Goal: Communication & Community: Share content

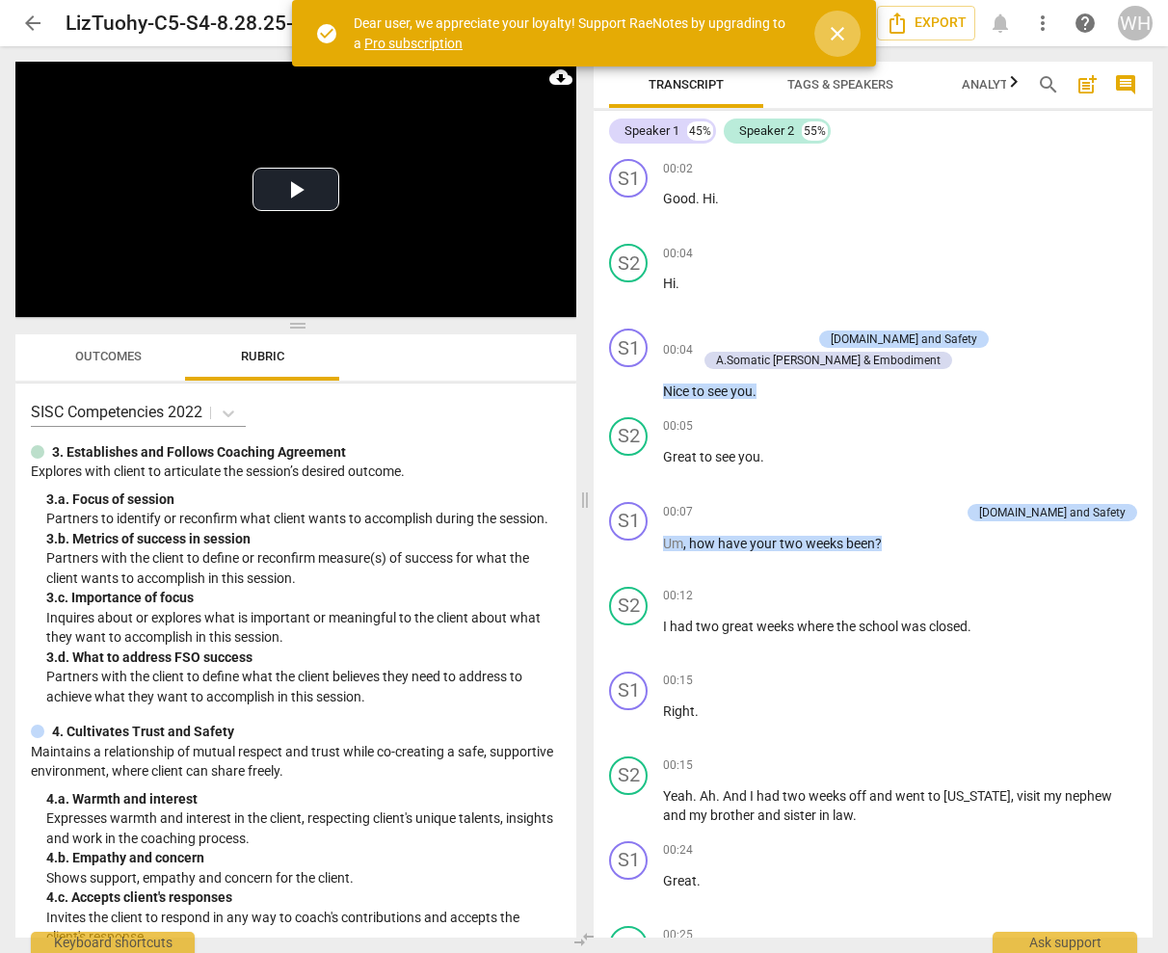
click at [837, 30] on span "close" at bounding box center [837, 33] width 23 height 23
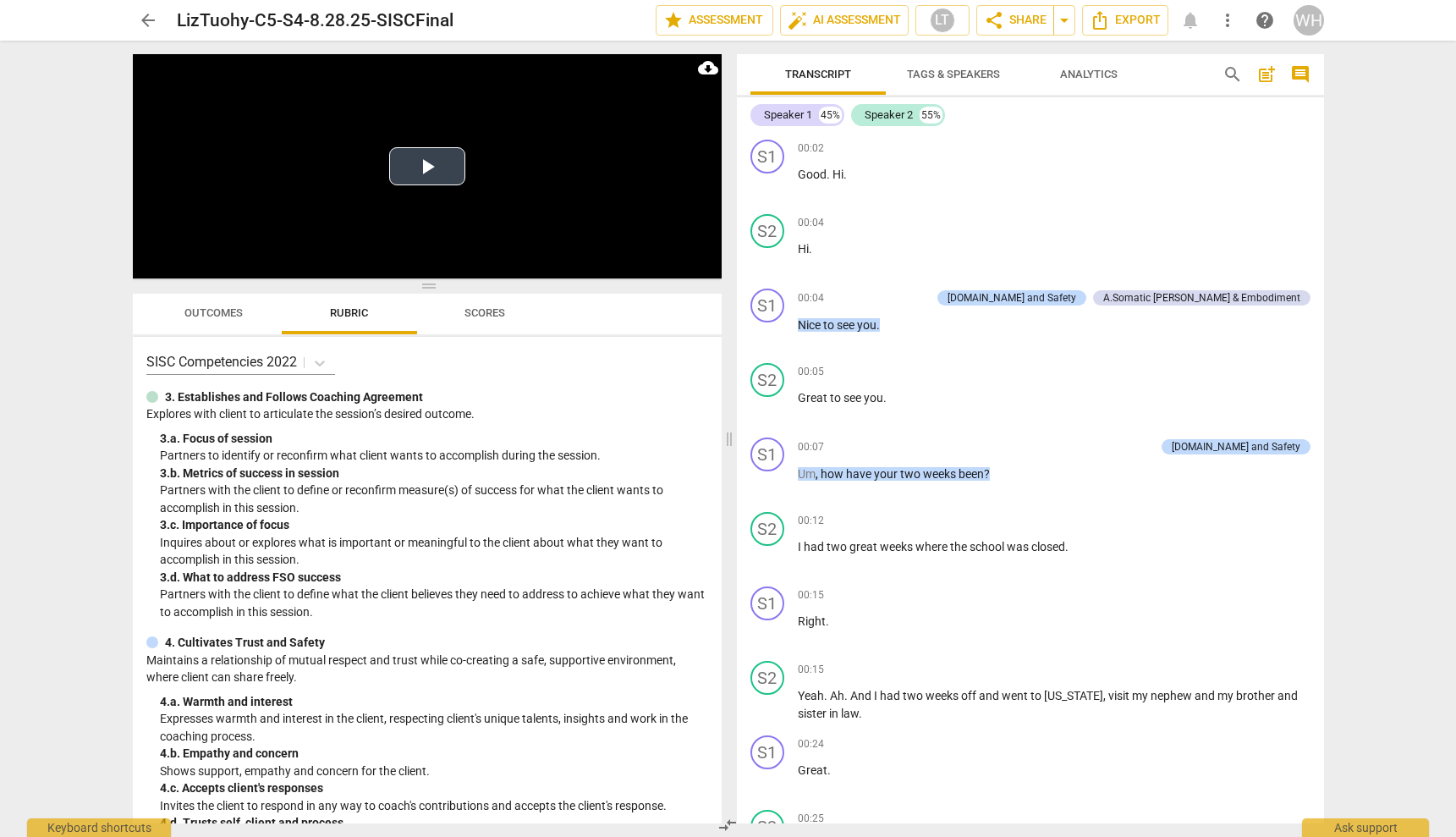
click at [426, 167] on button "Play Video" at bounding box center [427, 166] width 76 height 38
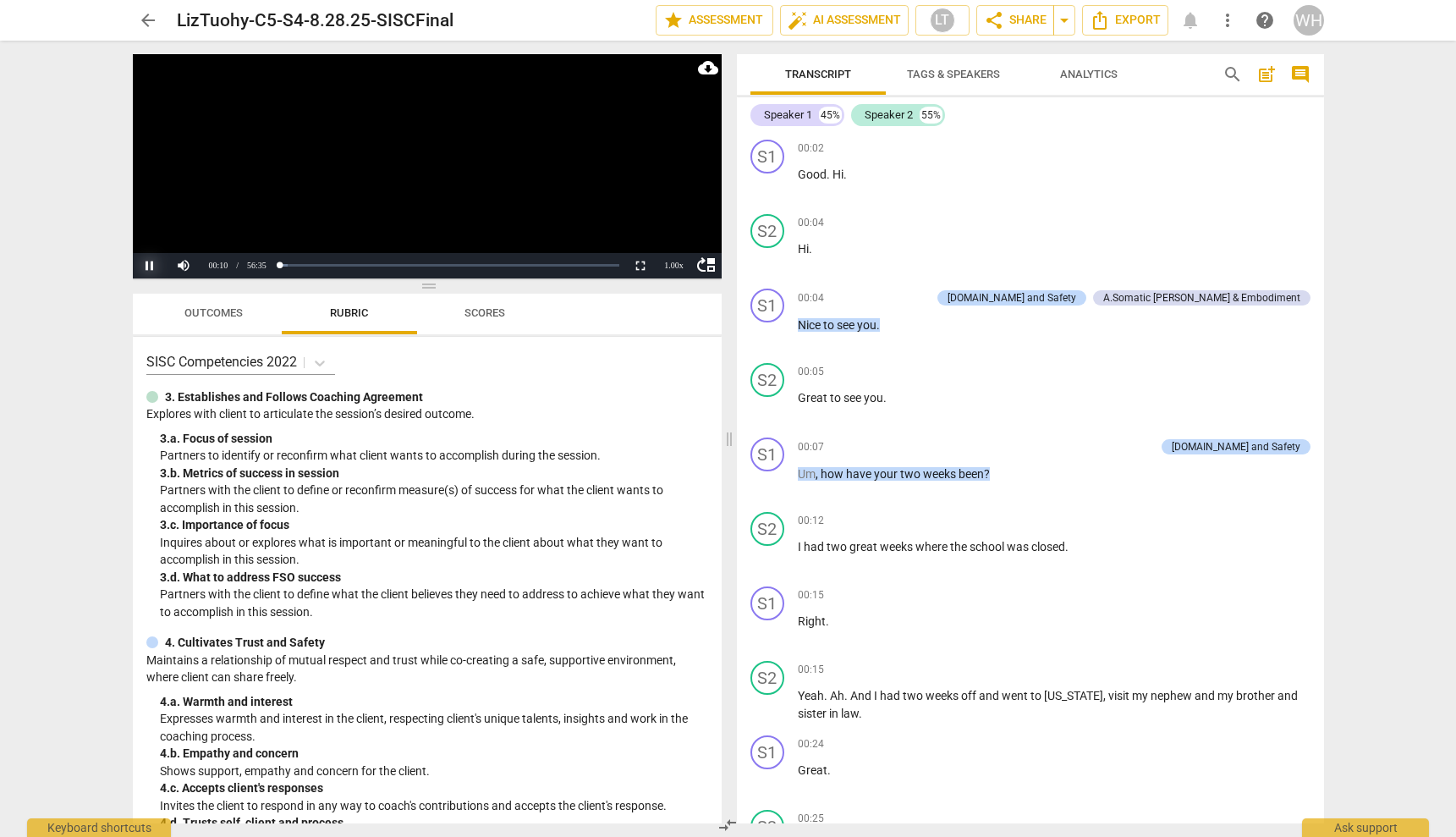
click at [148, 269] on button "Pause" at bounding box center [149, 265] width 34 height 25
click at [1014, 18] on span "share Share" at bounding box center [1015, 20] width 62 height 20
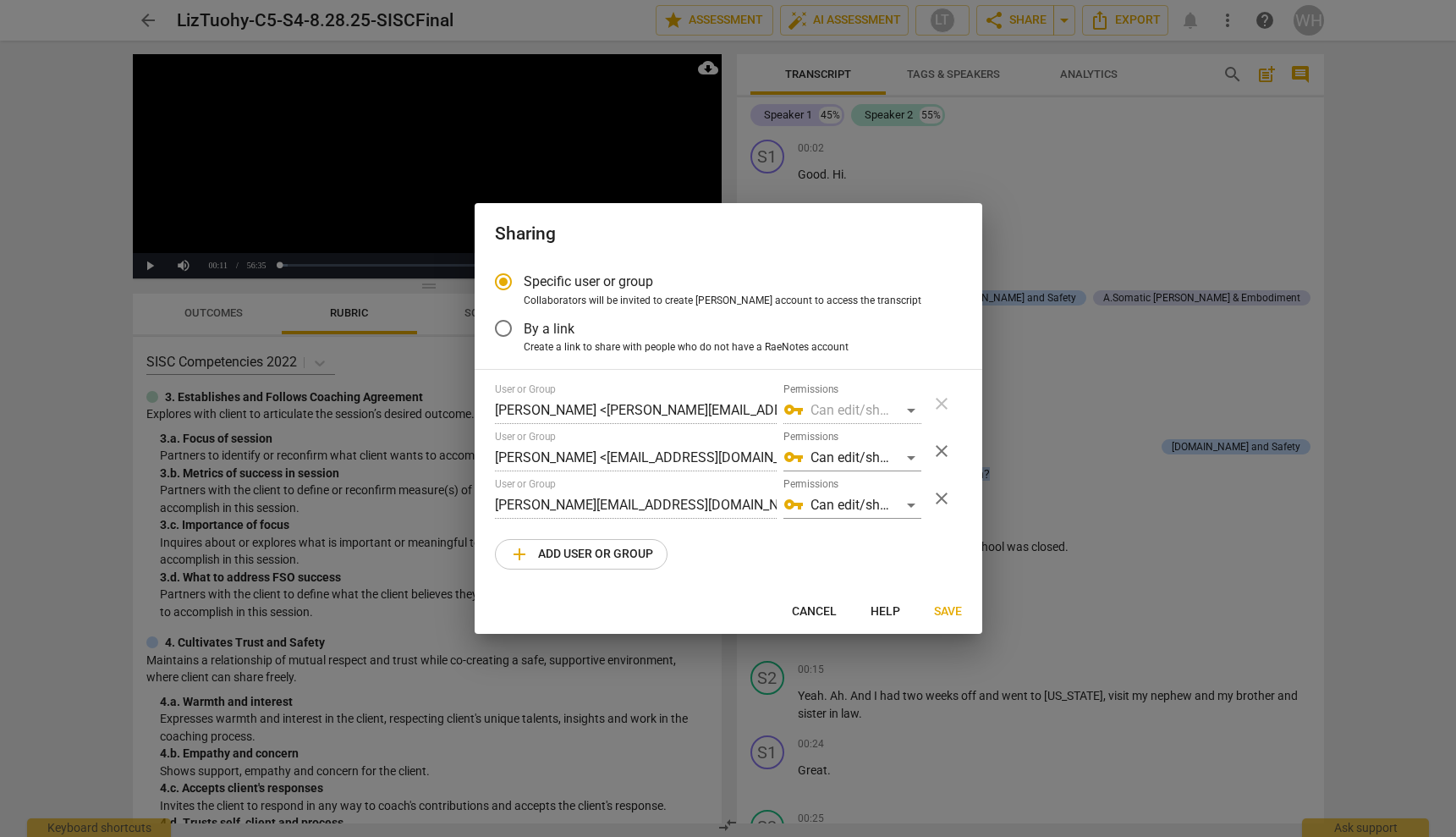
click at [546, 551] on span "add Add user or group" at bounding box center [581, 554] width 144 height 20
radio input "false"
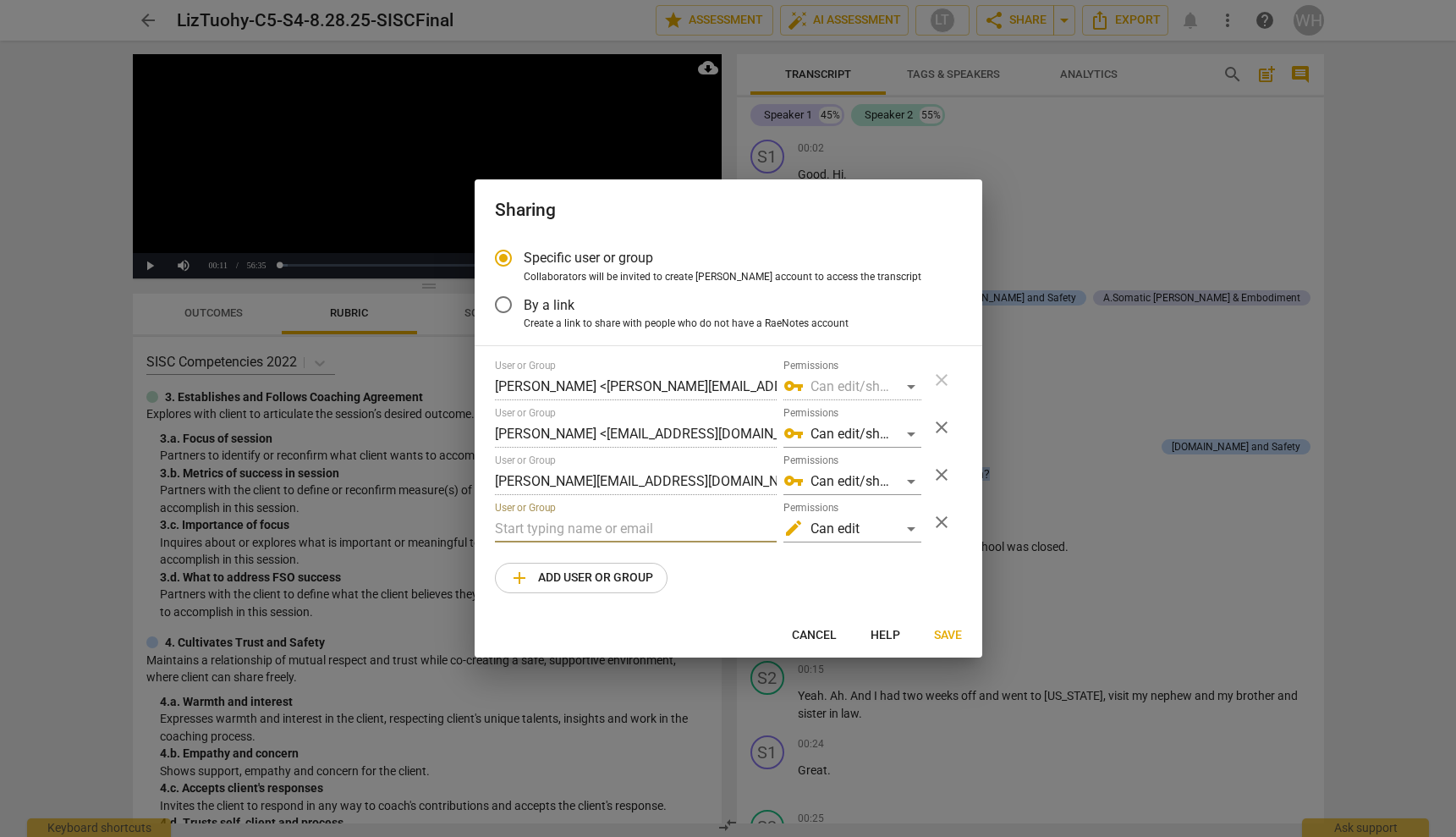
click at [554, 530] on input "text" at bounding box center [636, 529] width 282 height 27
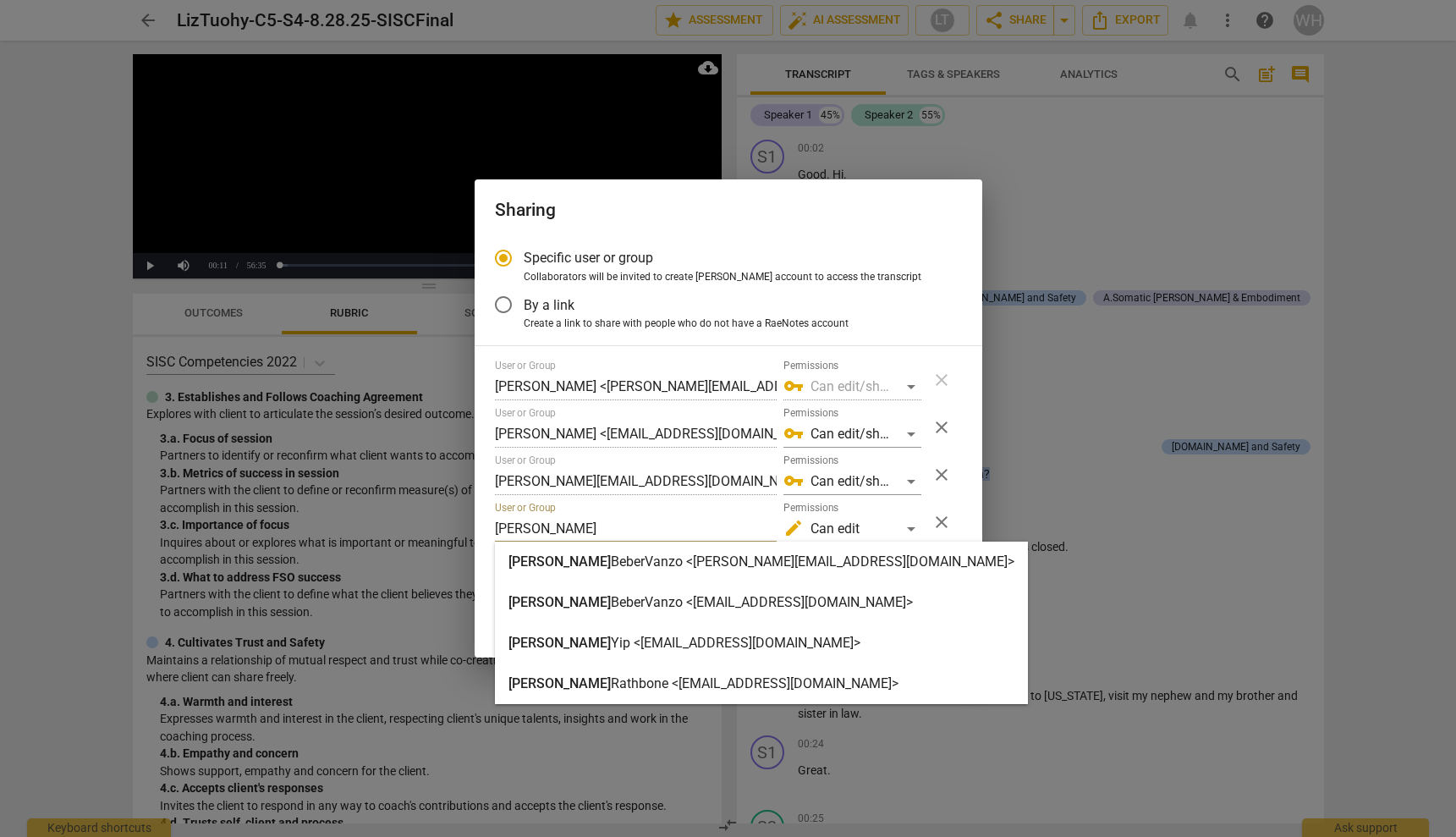
type input "[PERSON_NAME]"
click at [623, 566] on strong "BeberVanzo <[PERSON_NAME][EMAIL_ADDRESS][DOMAIN_NAME]>" at bounding box center [813, 561] width 404 height 16
radio input "false"
type input "[PERSON_NAME] <[PERSON_NAME][EMAIL_ADDRESS][DOMAIN_NAME]>"
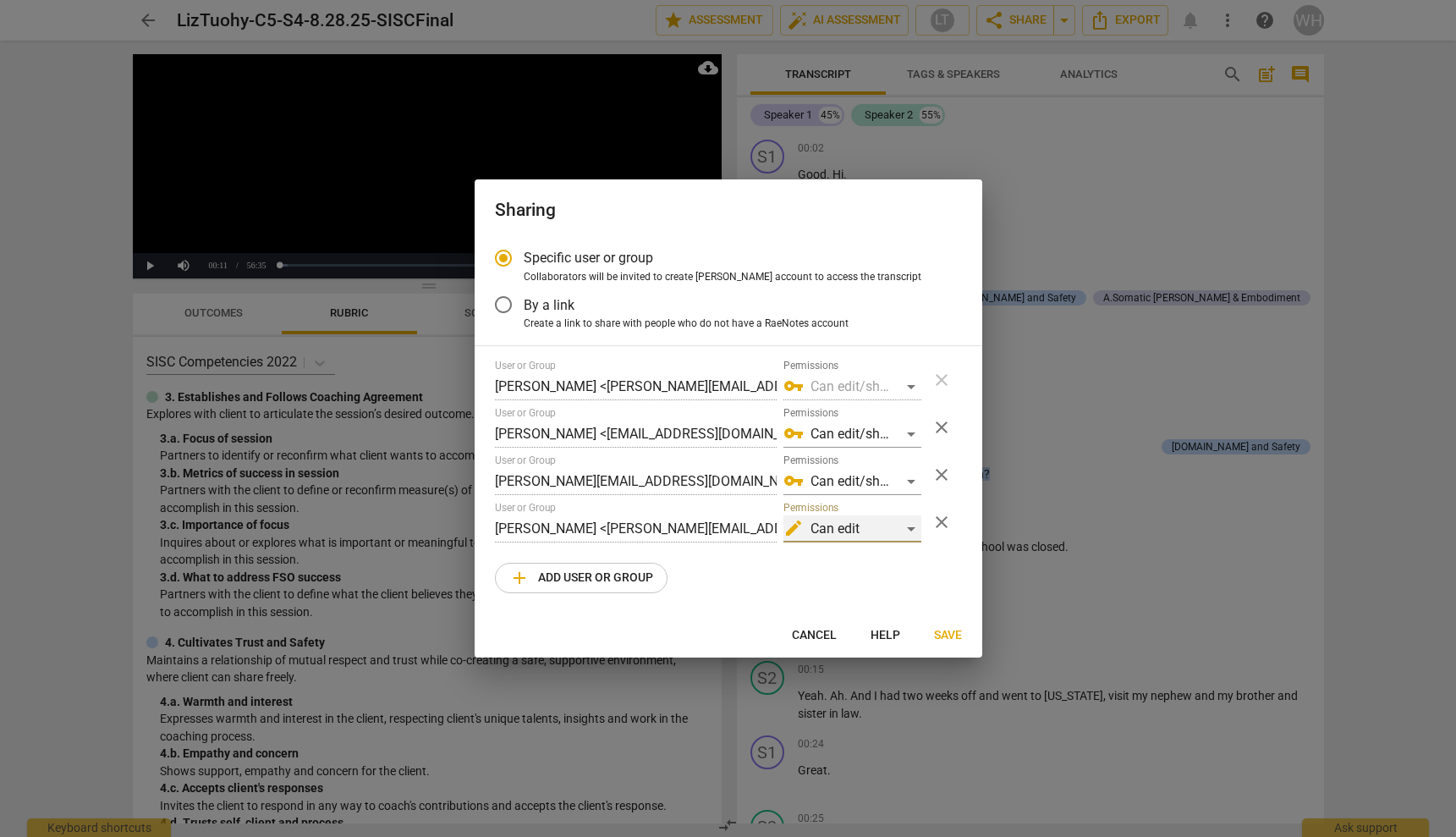
click at [912, 527] on div "edit Can edit" at bounding box center [852, 529] width 138 height 27
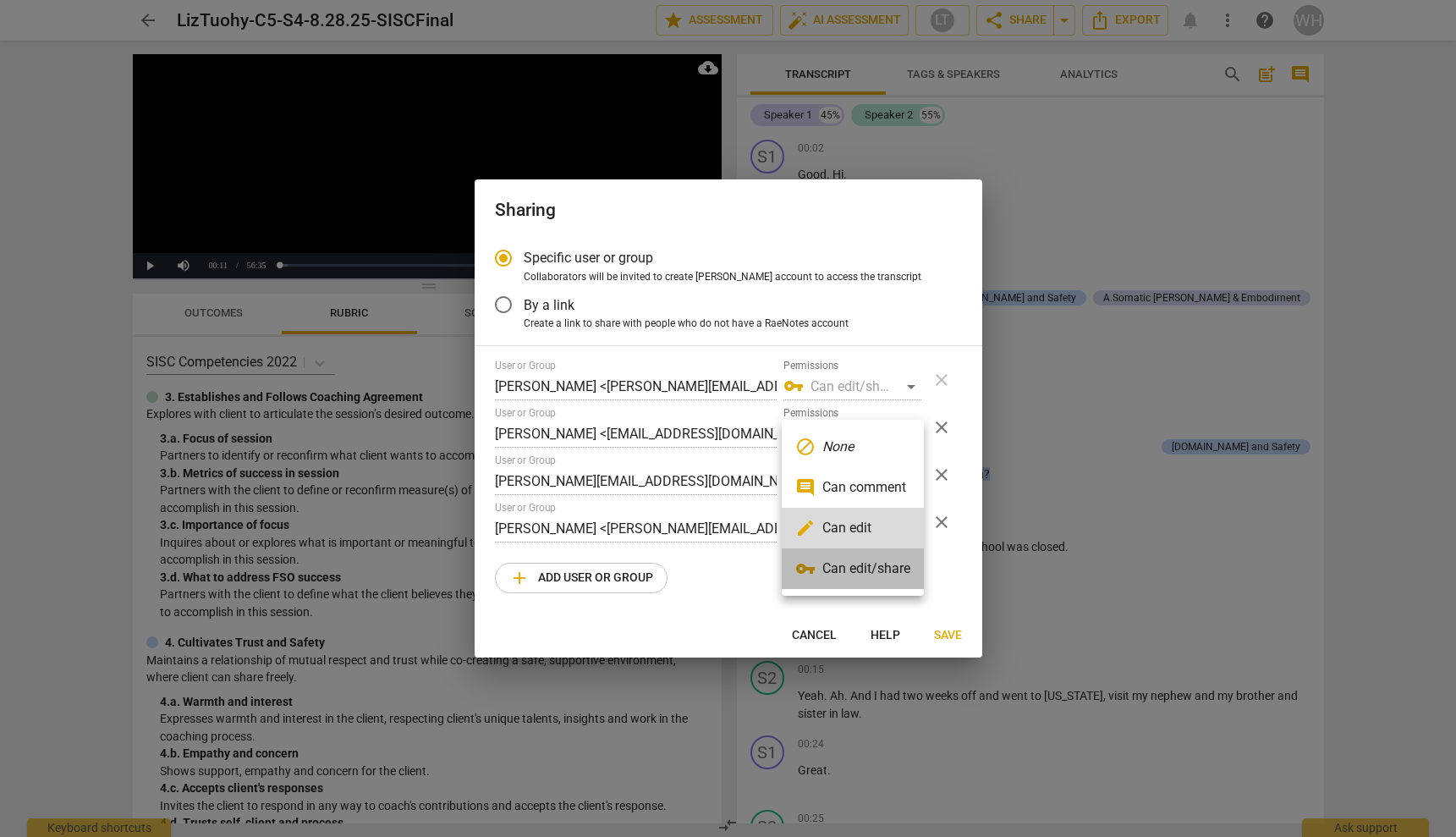
click at [846, 570] on li "vpn_key Can edit/share" at bounding box center [853, 568] width 142 height 40
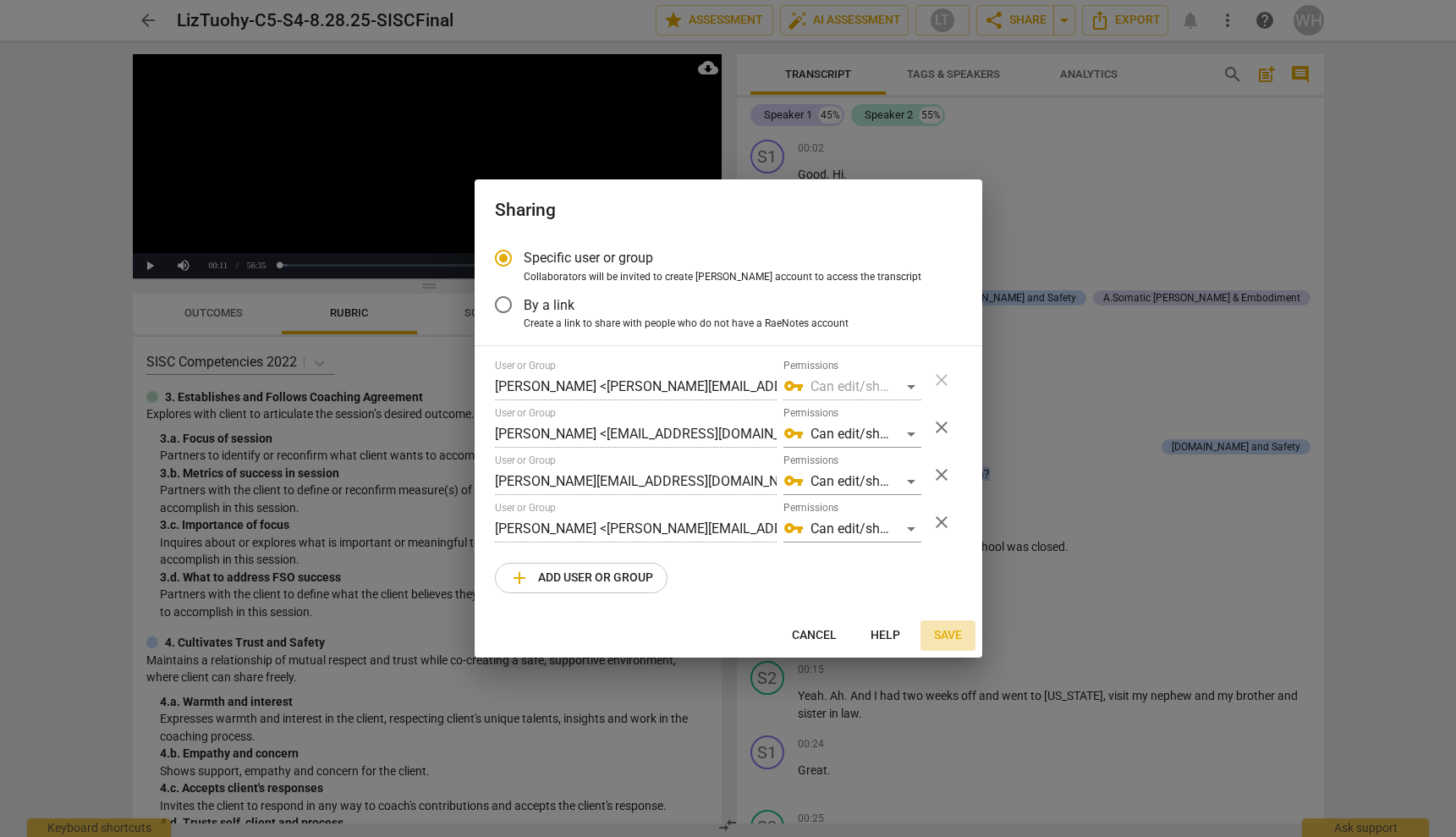
click at [946, 635] on span "Save" at bounding box center [948, 635] width 28 height 17
radio input "false"
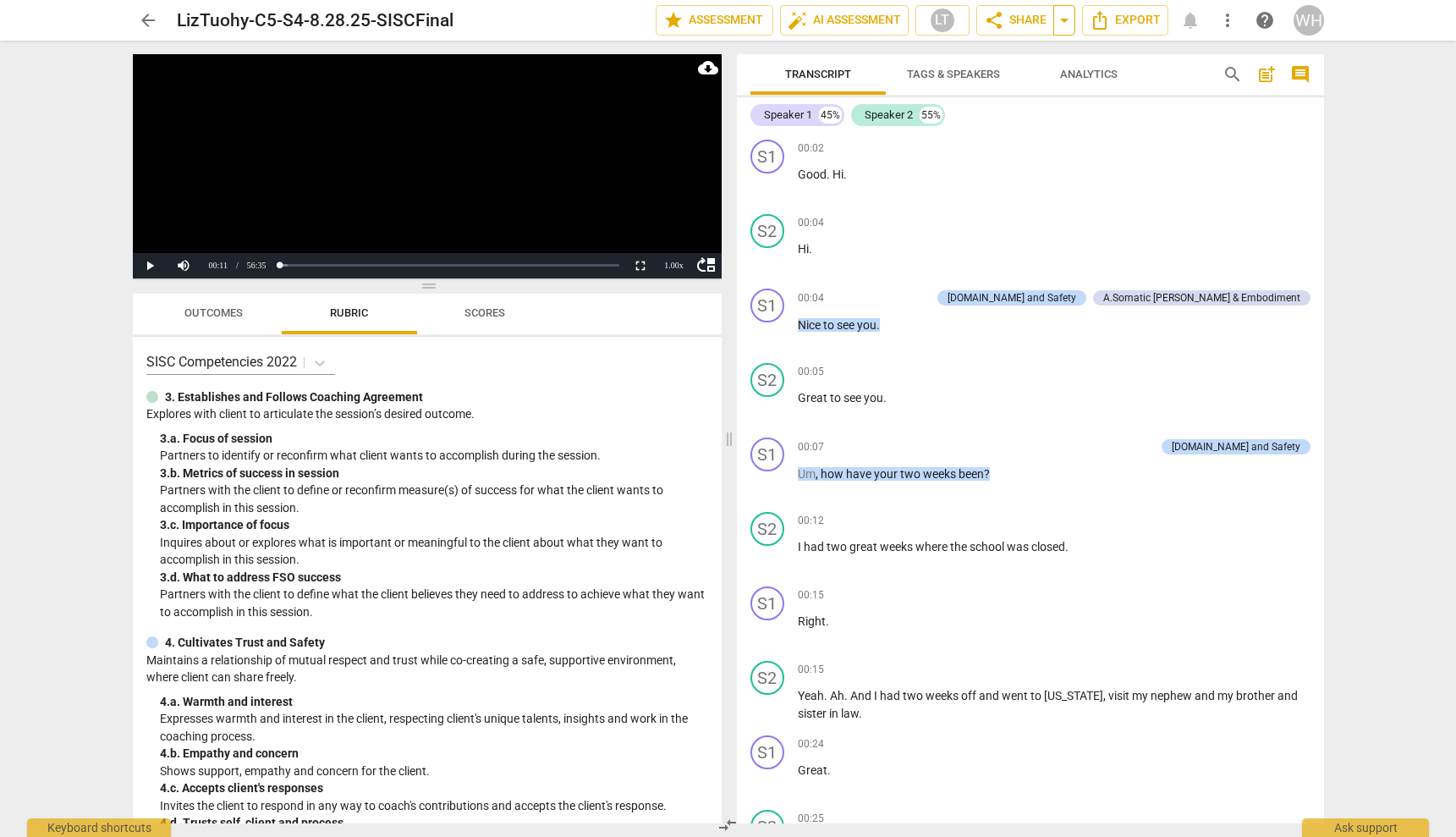
click at [1025, 18] on span "arrow_drop_down" at bounding box center [1064, 20] width 20 height 20
click at [1025, 178] on p "Good . Hi ." at bounding box center [1055, 175] width 513 height 18
click at [1012, 11] on span "share Share" at bounding box center [1015, 20] width 62 height 20
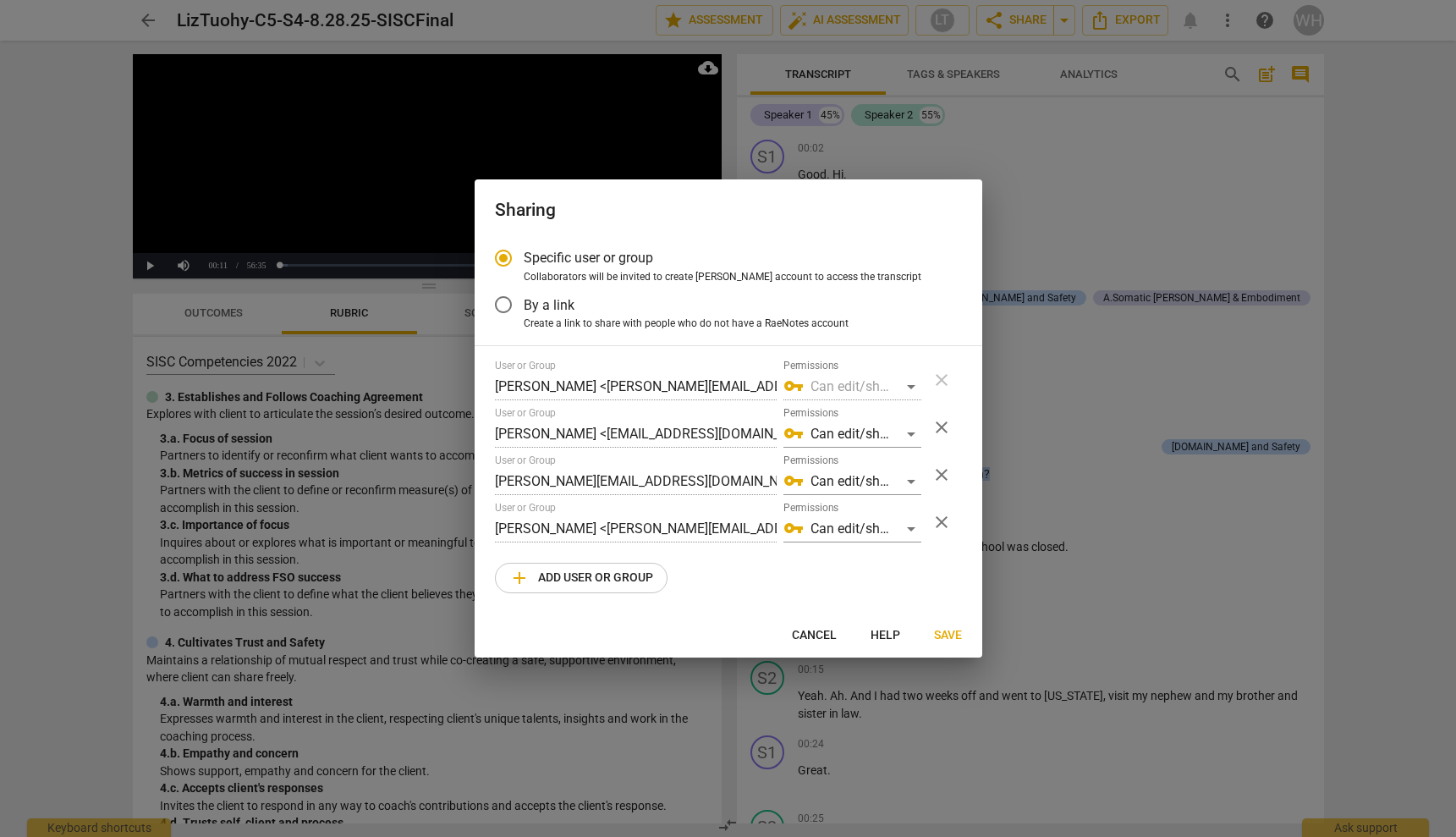
click at [943, 522] on span "close" at bounding box center [941, 522] width 20 height 20
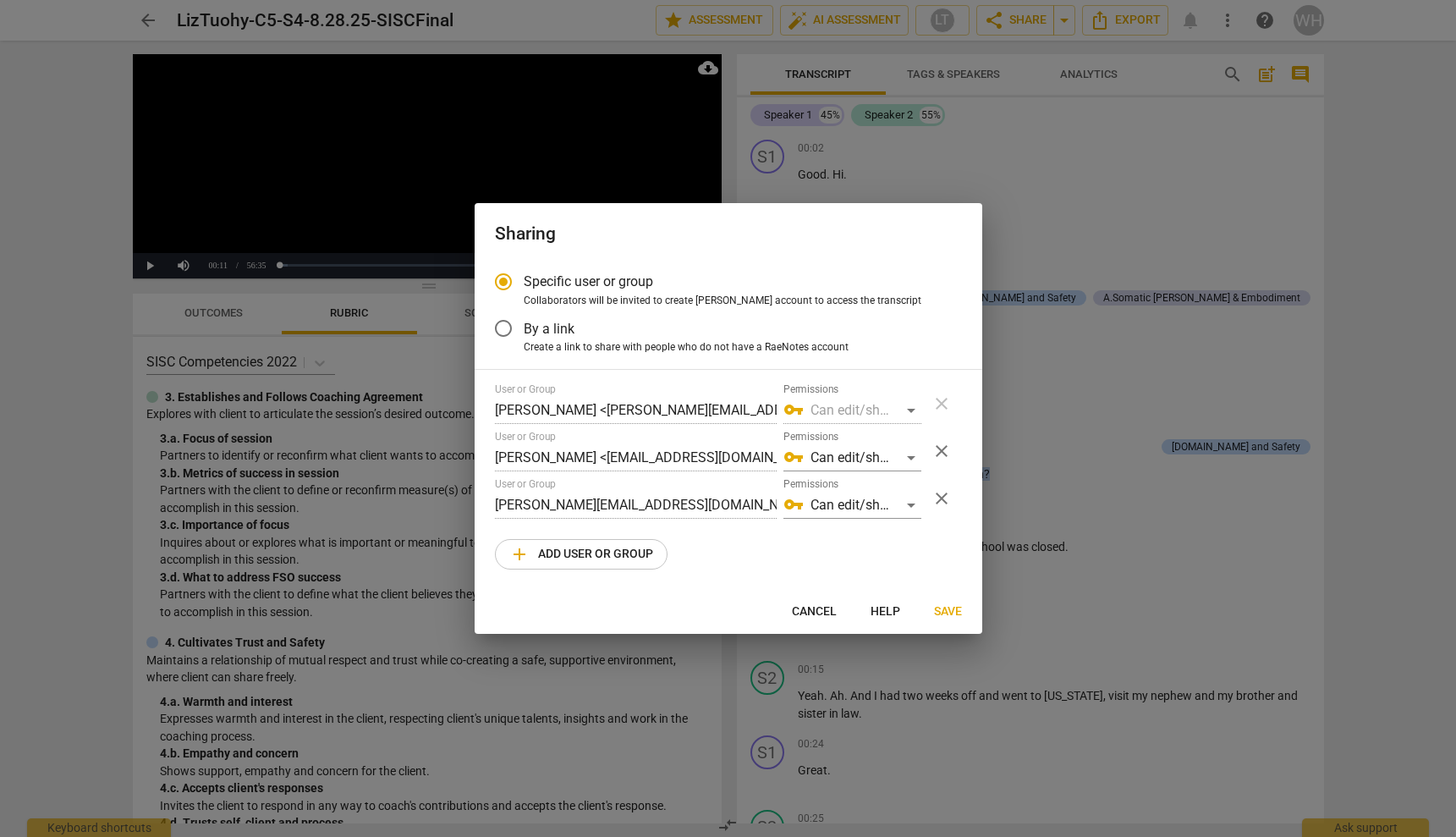
click at [940, 501] on span "close" at bounding box center [941, 498] width 20 height 20
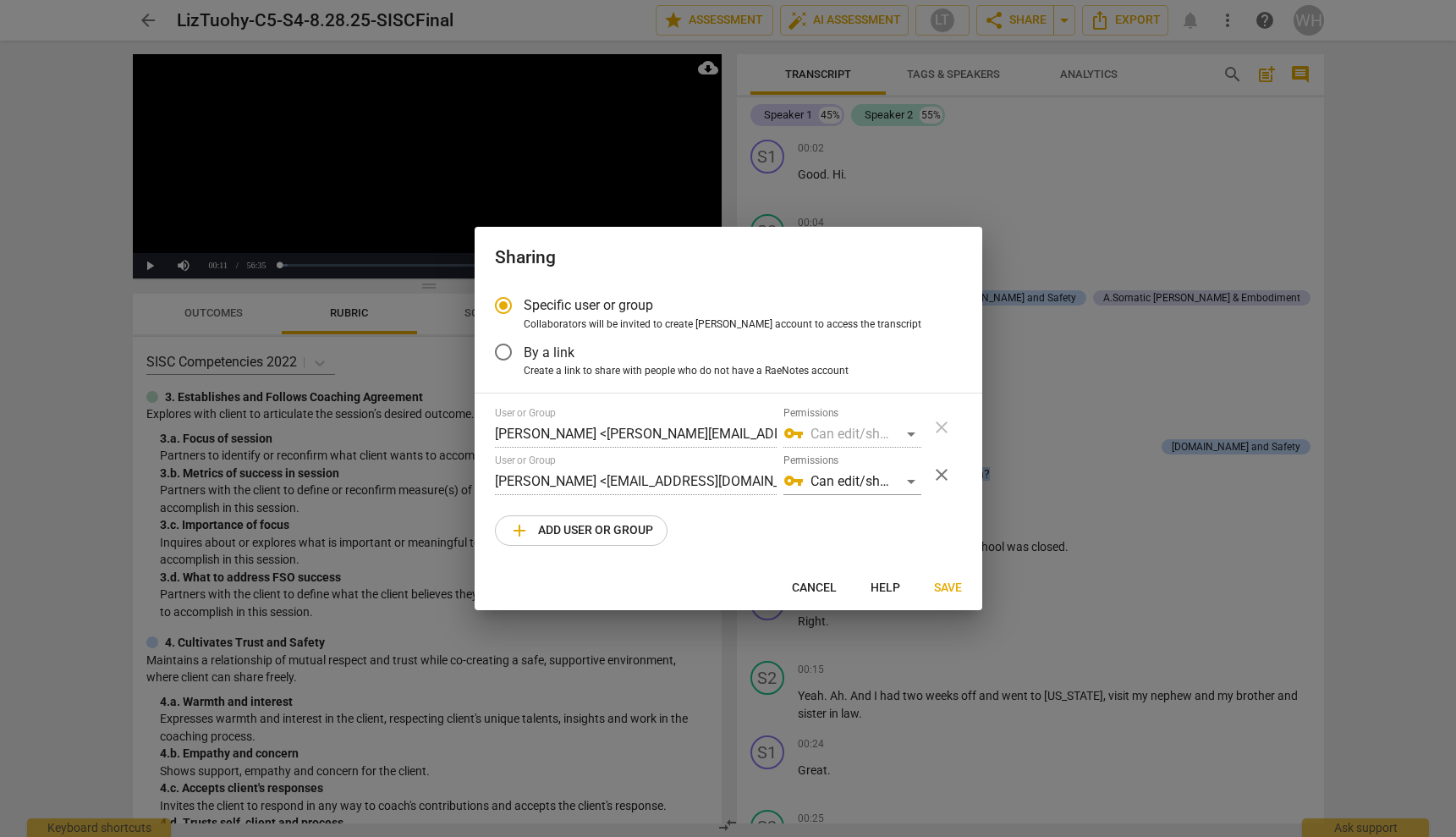
click at [947, 586] on span "Save" at bounding box center [948, 588] width 28 height 17
radio input "false"
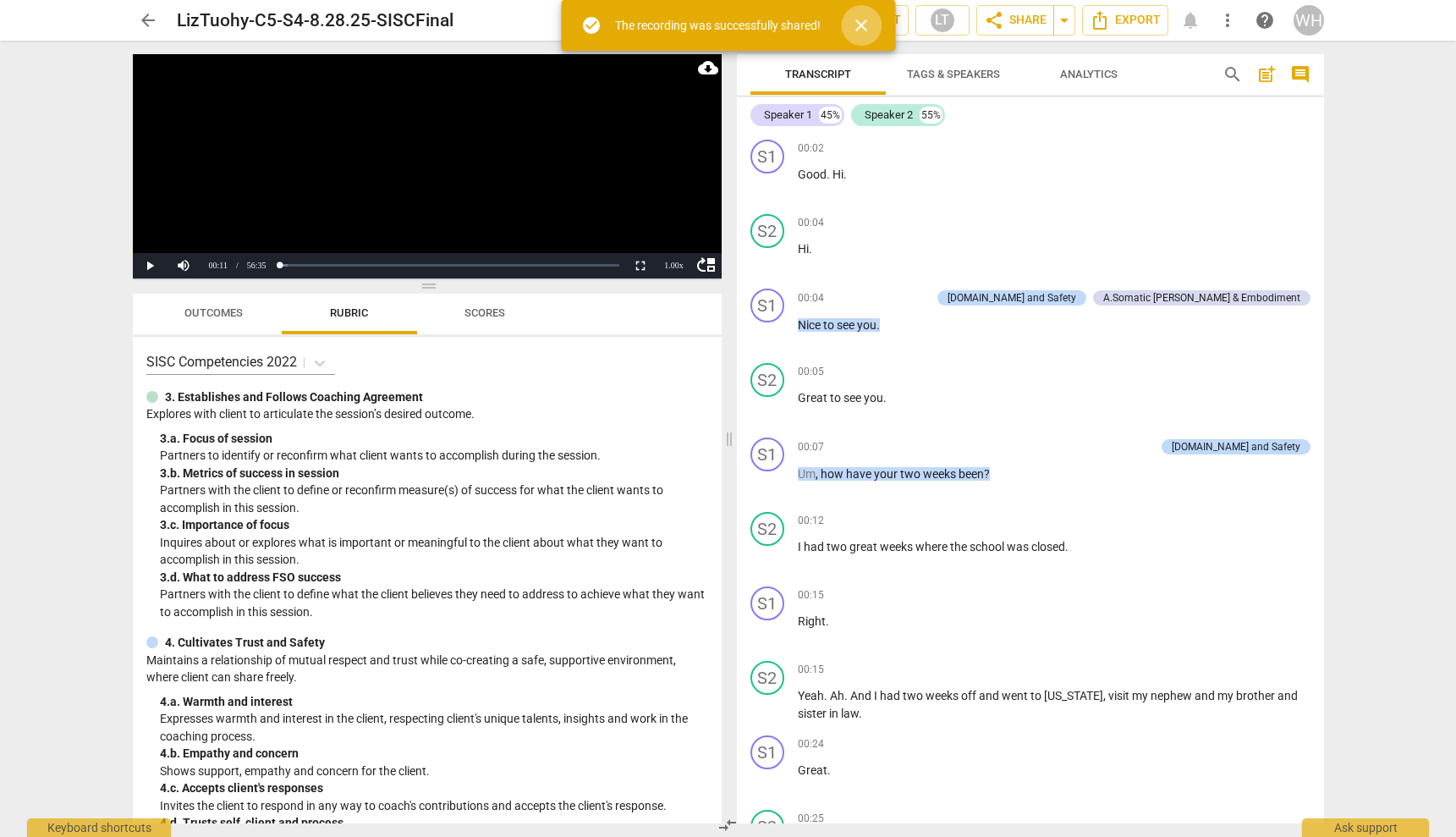
click at [858, 24] on span "close" at bounding box center [861, 25] width 20 height 20
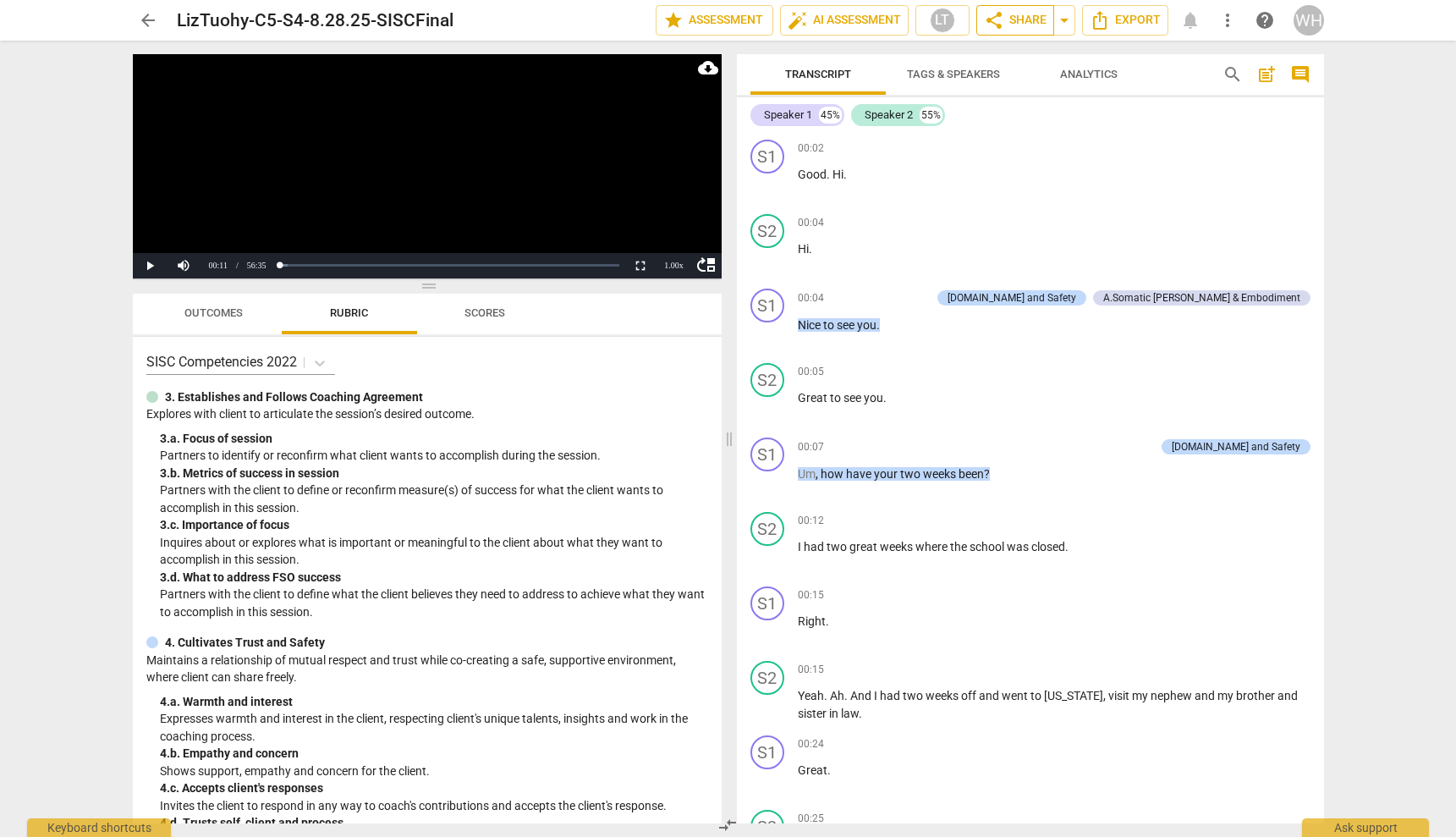
click at [1023, 13] on span "share Share" at bounding box center [1015, 20] width 62 height 20
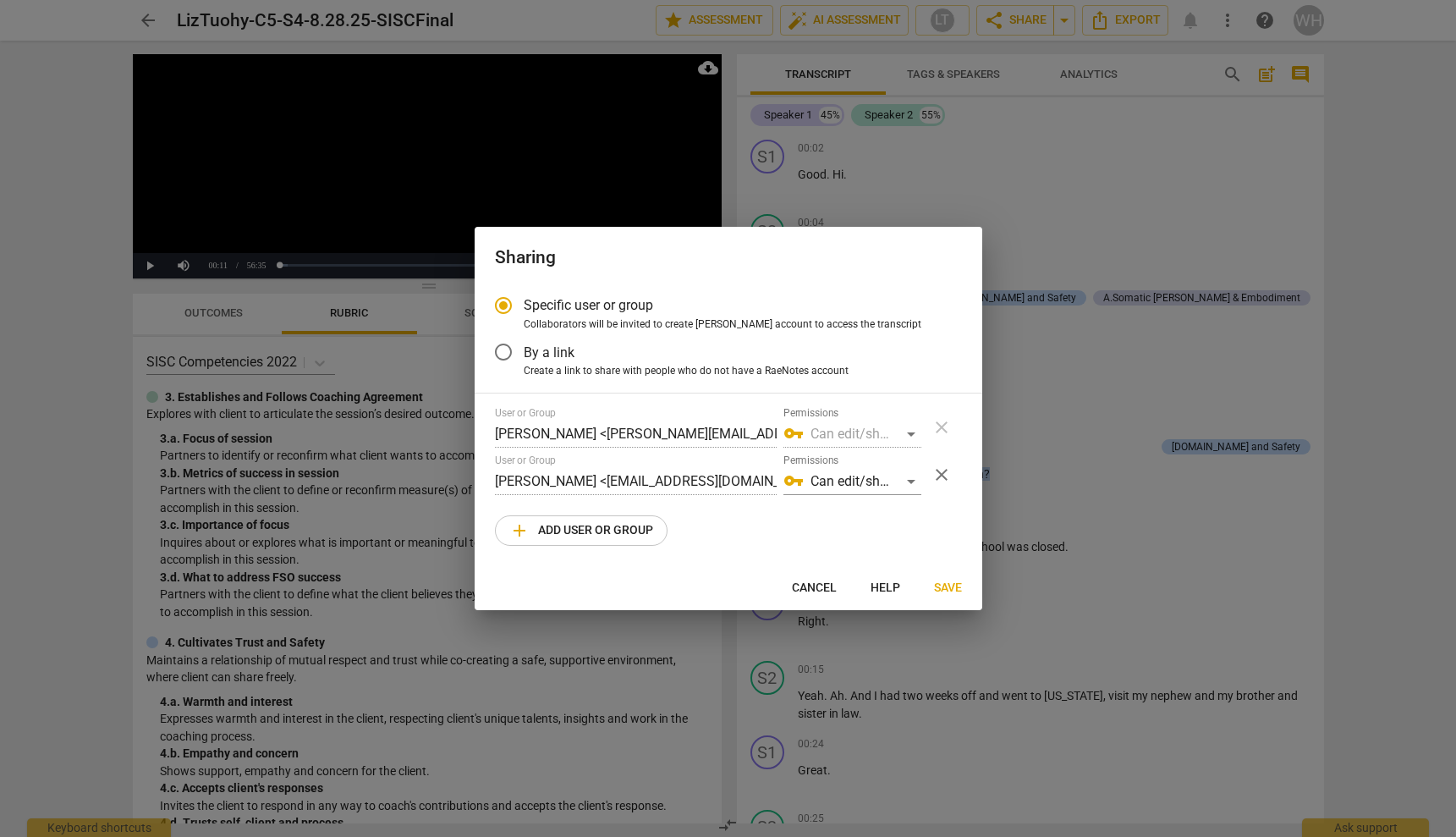
click at [1025, 238] on div at bounding box center [728, 418] width 1456 height 837
radio input "false"
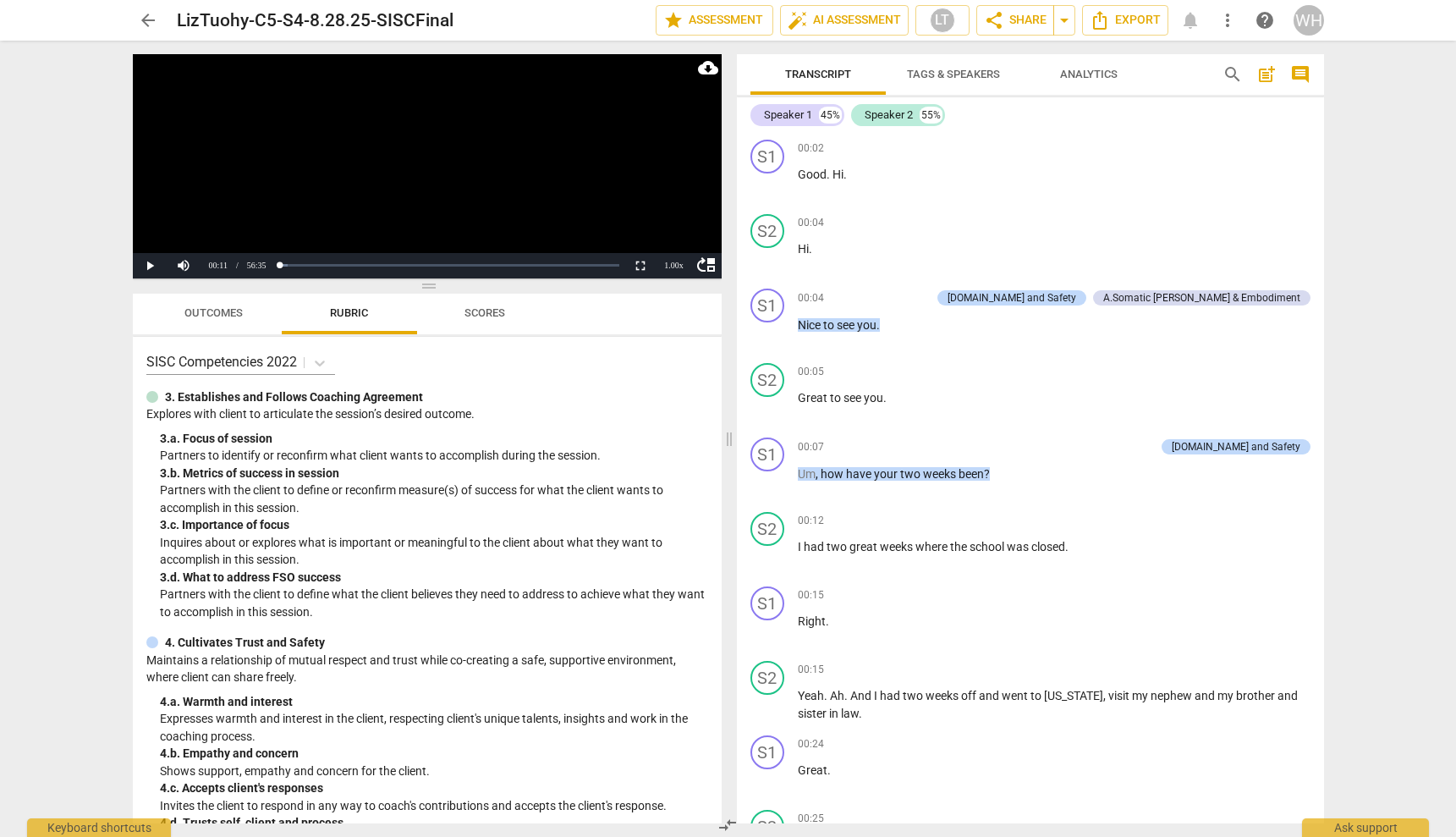
click at [1025, 19] on span "more_vert" at bounding box center [1228, 20] width 20 height 20
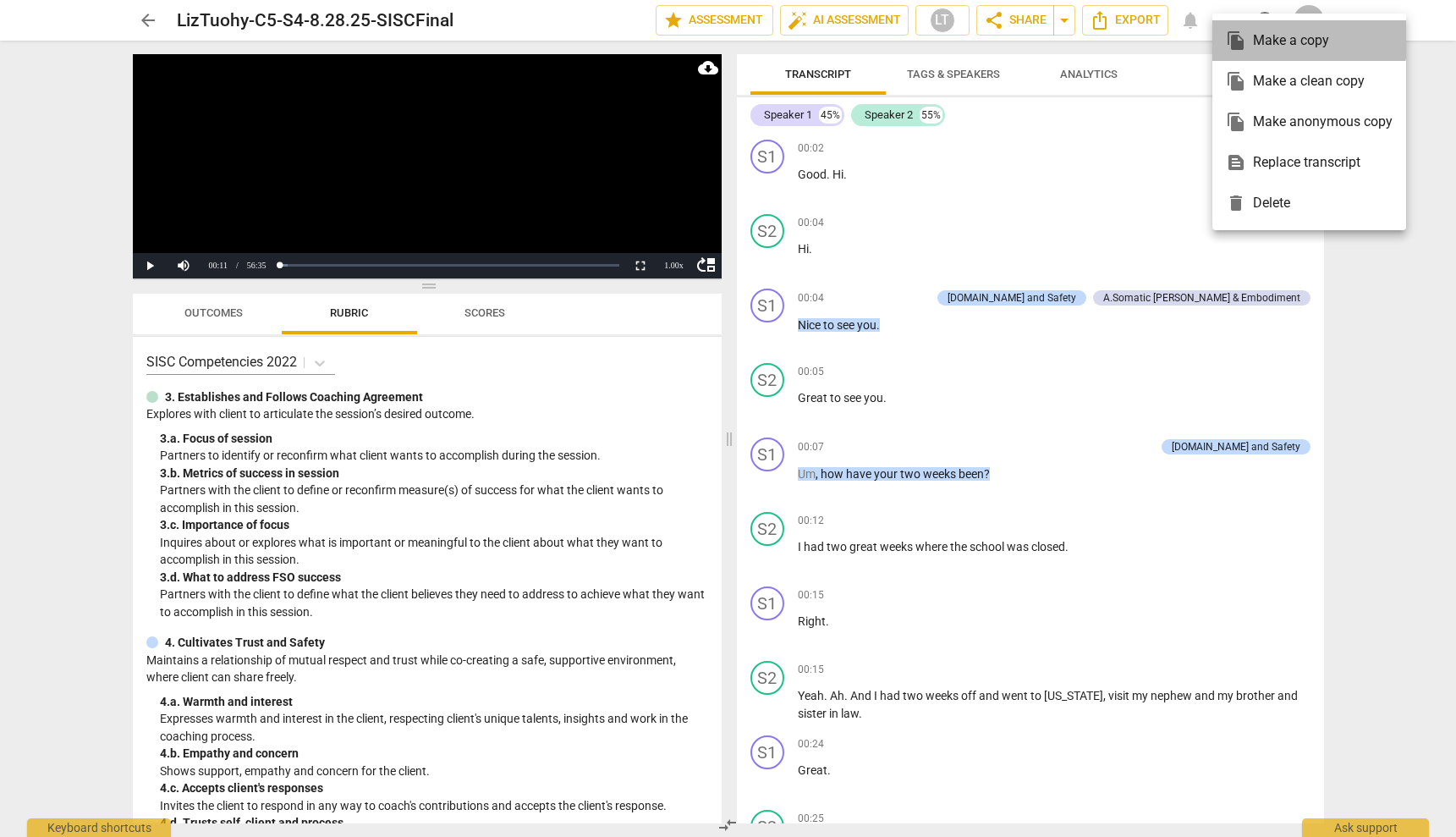
click at [1025, 36] on div "file_copy Make a copy" at bounding box center [1309, 40] width 167 height 40
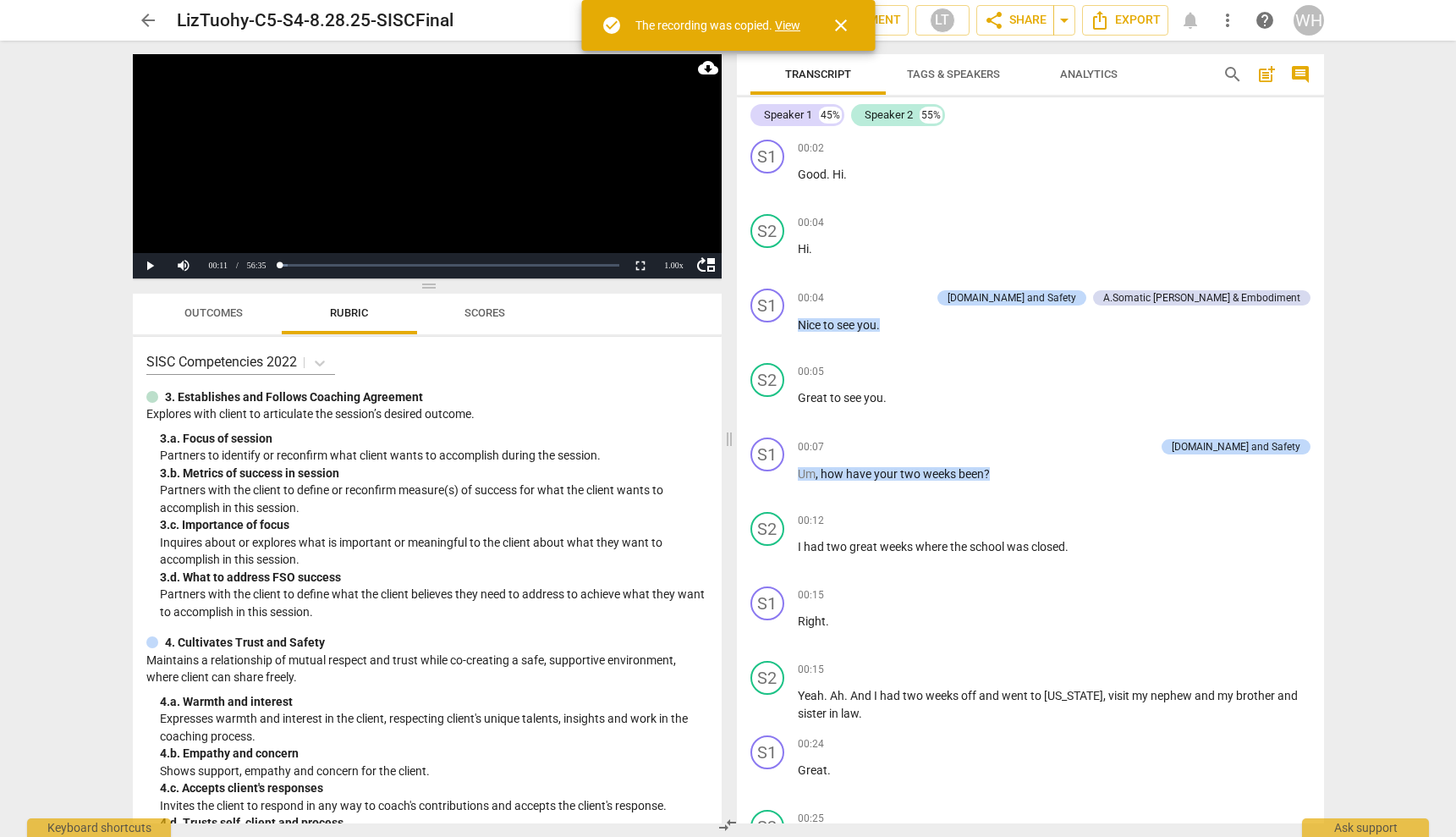
click at [786, 22] on link "View" at bounding box center [788, 25] width 25 height 13
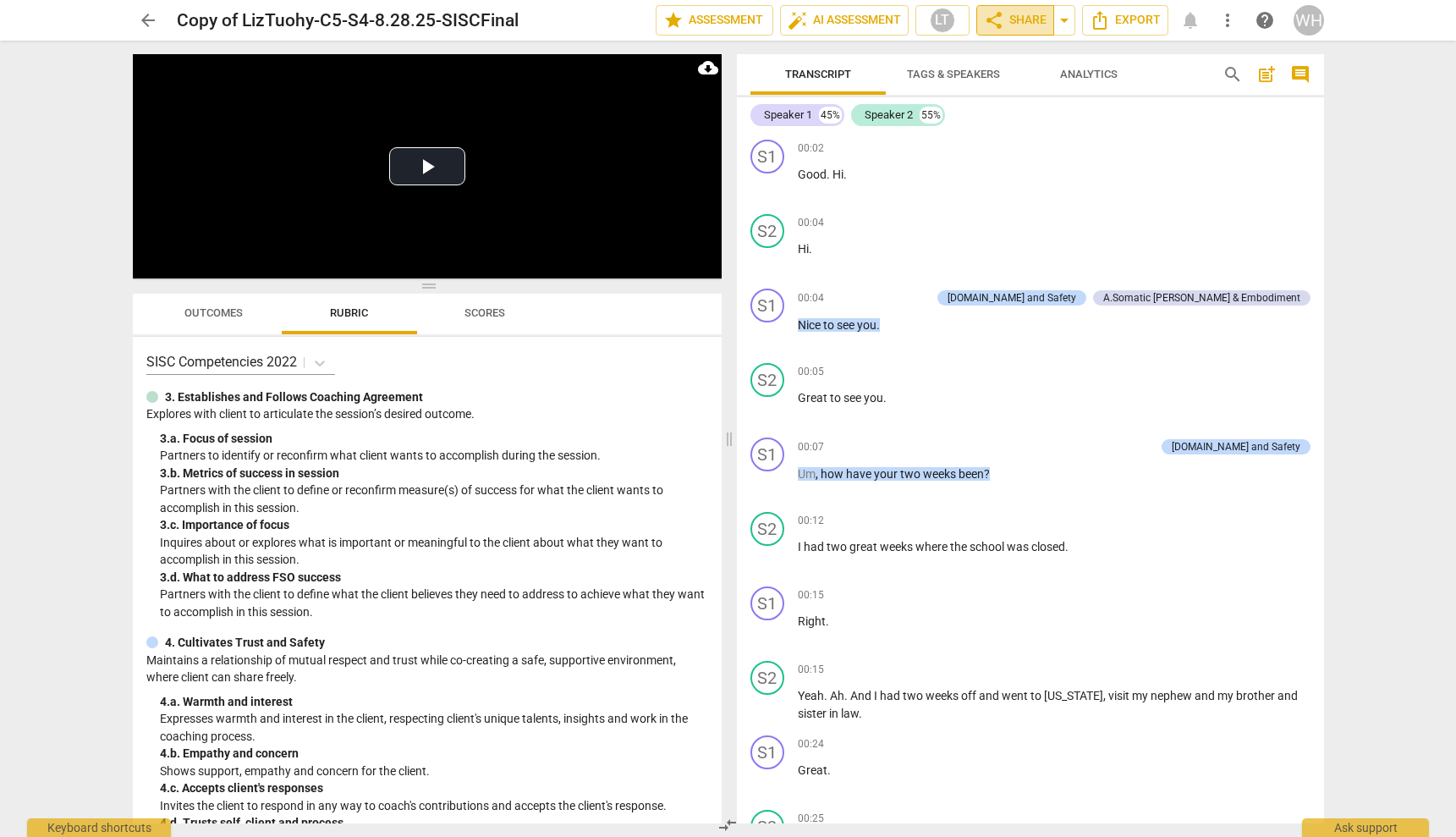
click at [1022, 21] on span "share Share" at bounding box center [1015, 20] width 62 height 20
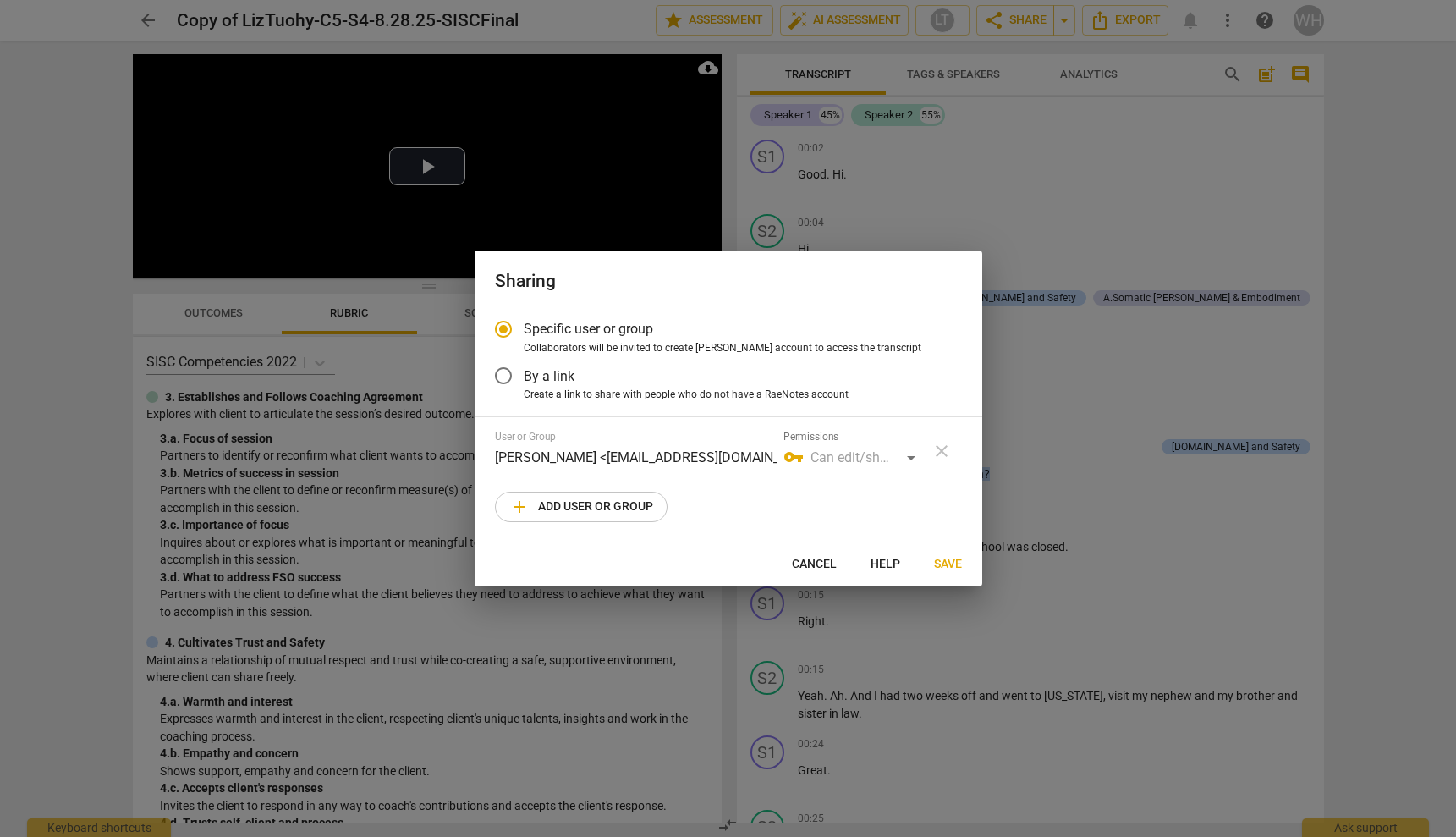
click at [581, 509] on span "add Add user or group" at bounding box center [581, 507] width 144 height 20
radio input "false"
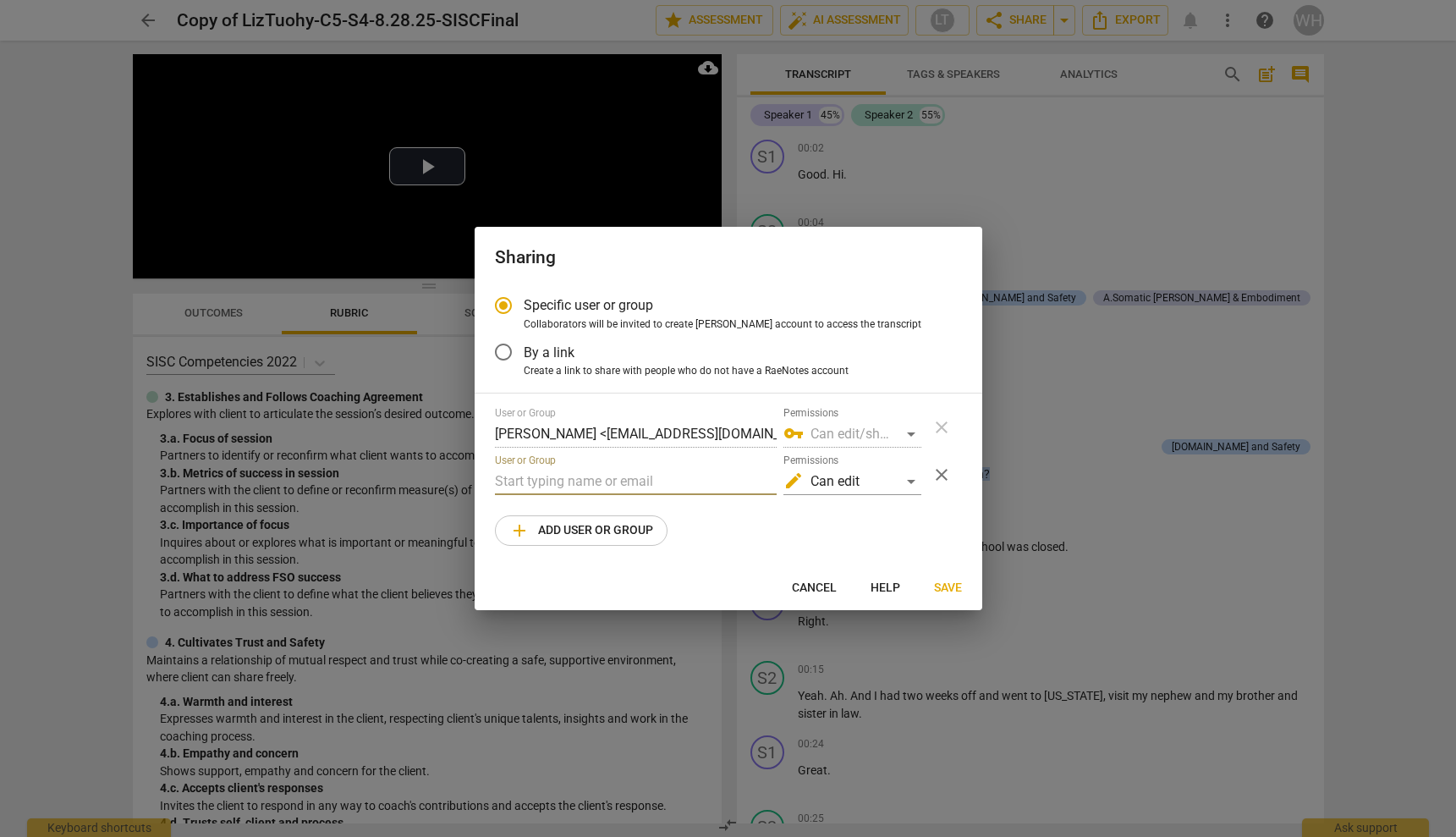
click at [570, 491] on input "text" at bounding box center [636, 481] width 282 height 27
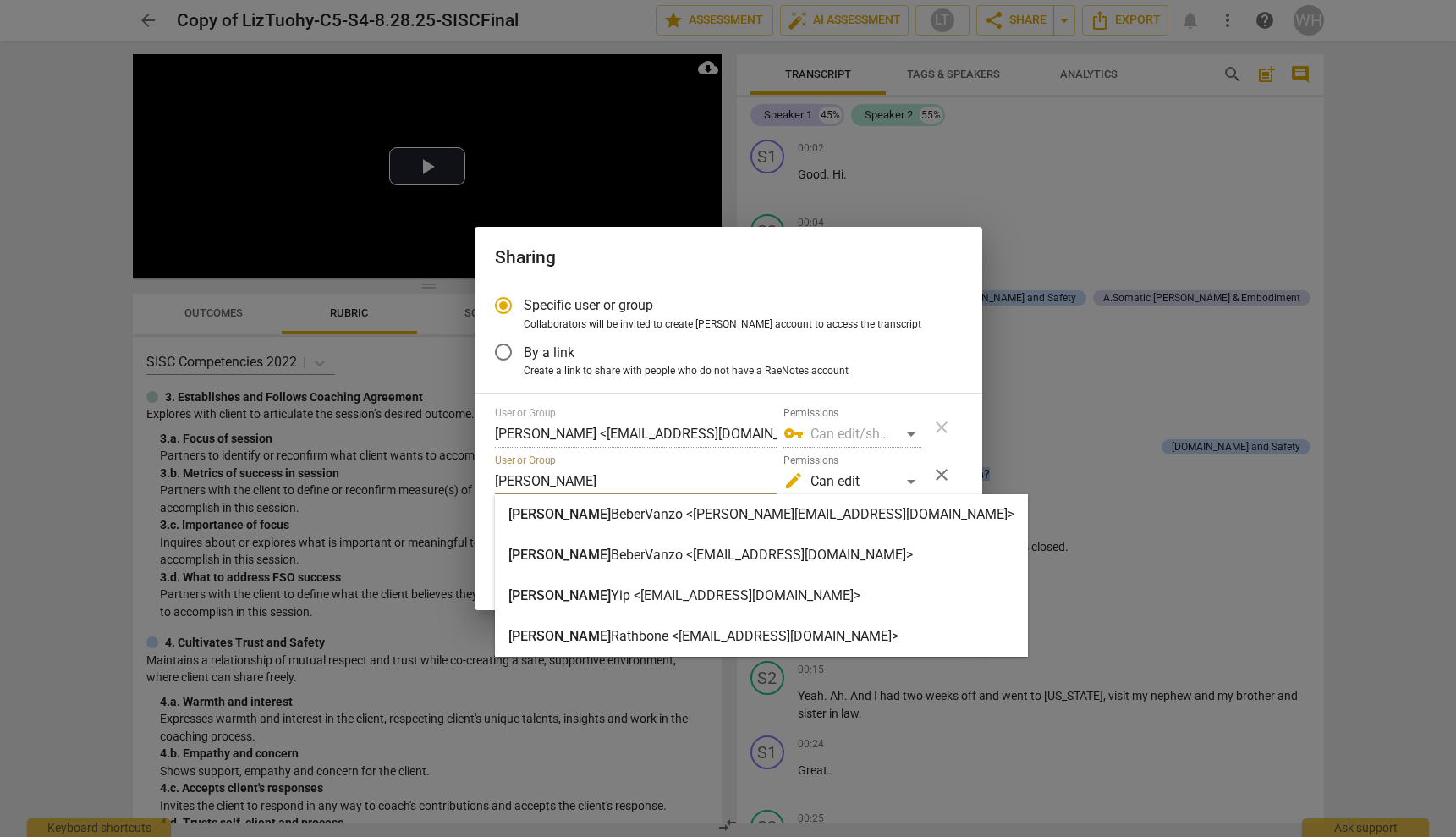
type input "[PERSON_NAME]"
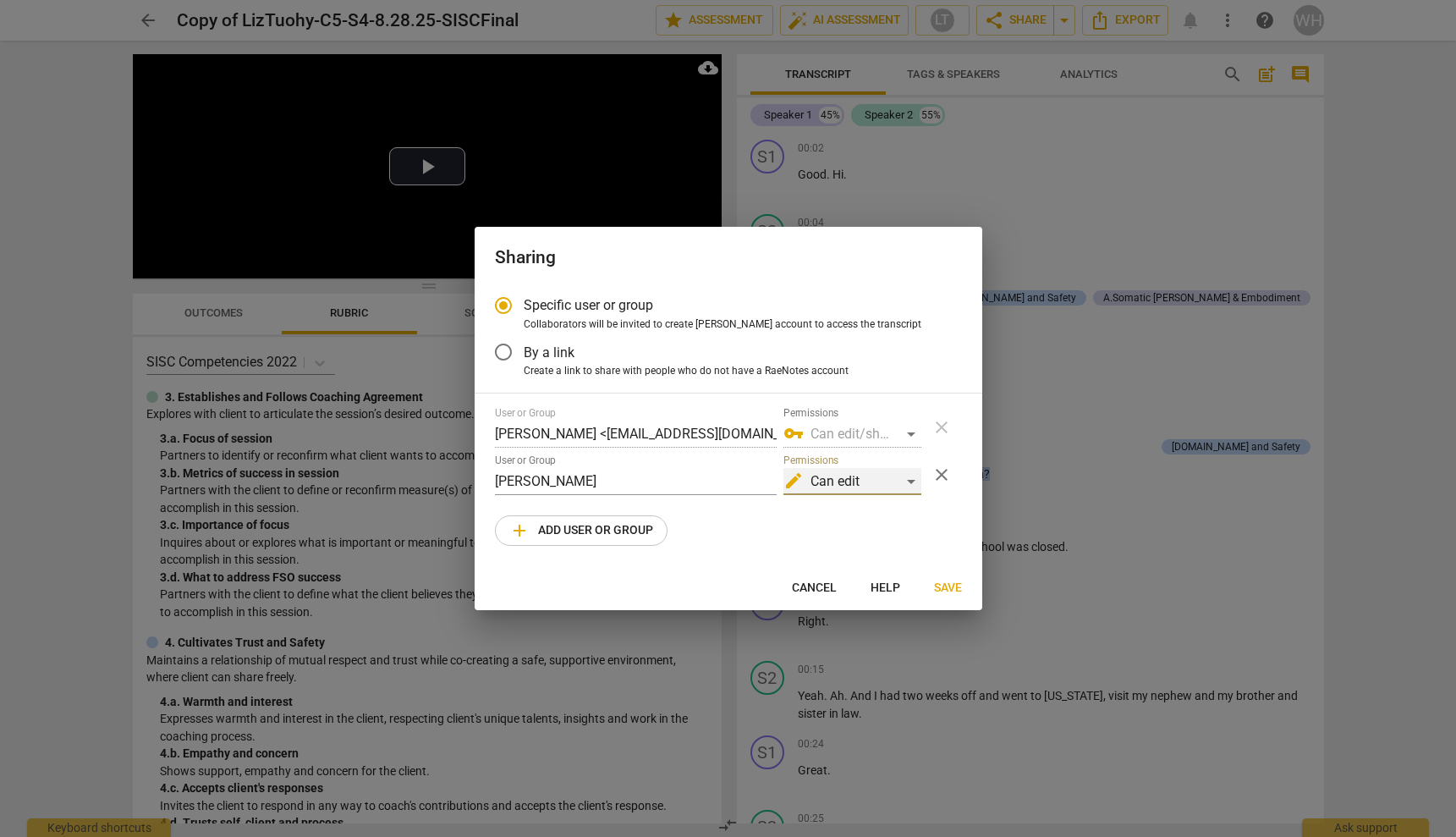
click at [909, 475] on div "edit Can edit" at bounding box center [852, 481] width 138 height 27
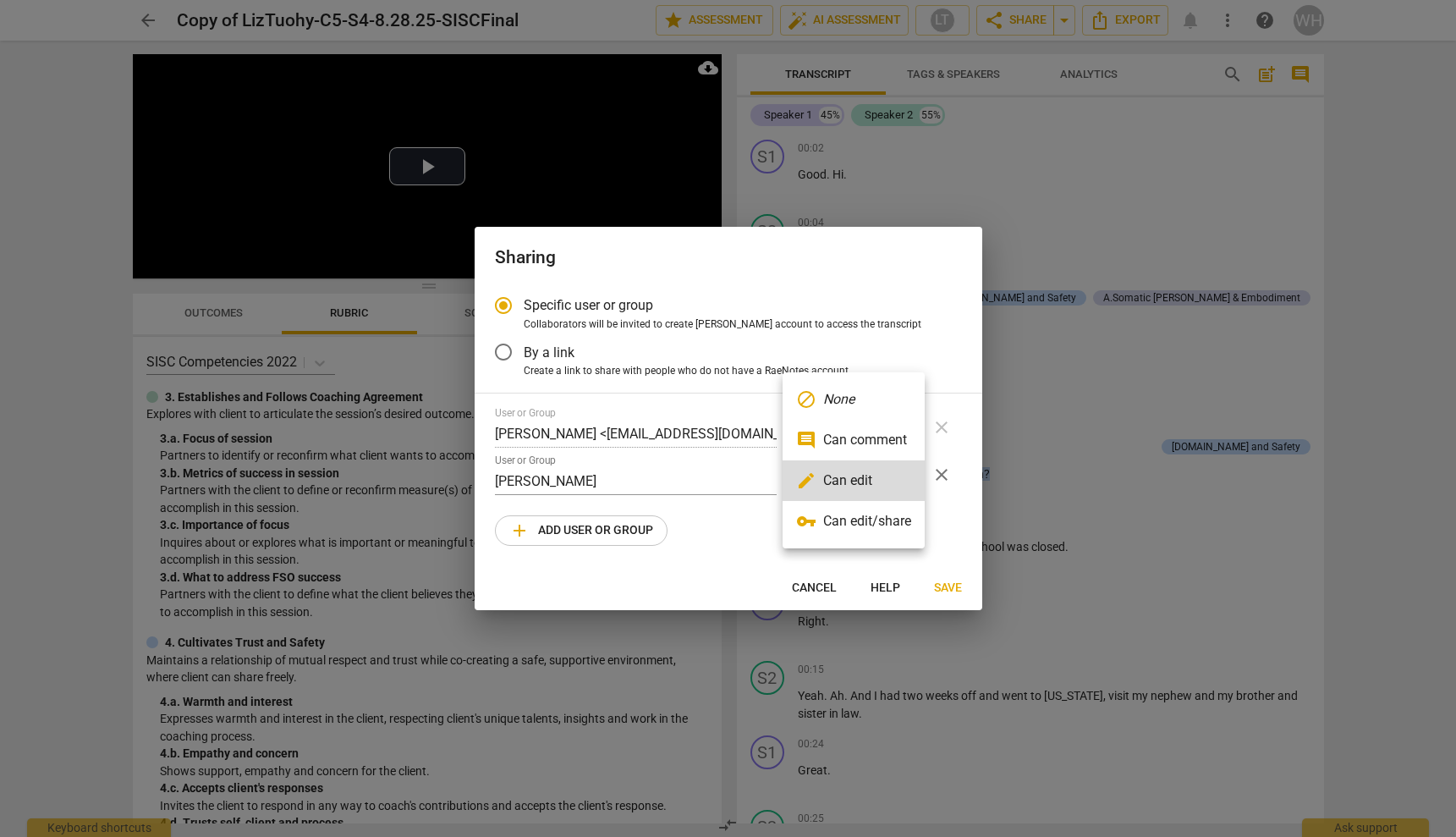
click at [849, 519] on li "vpn_key Can edit/share" at bounding box center [854, 521] width 142 height 40
radio input "false"
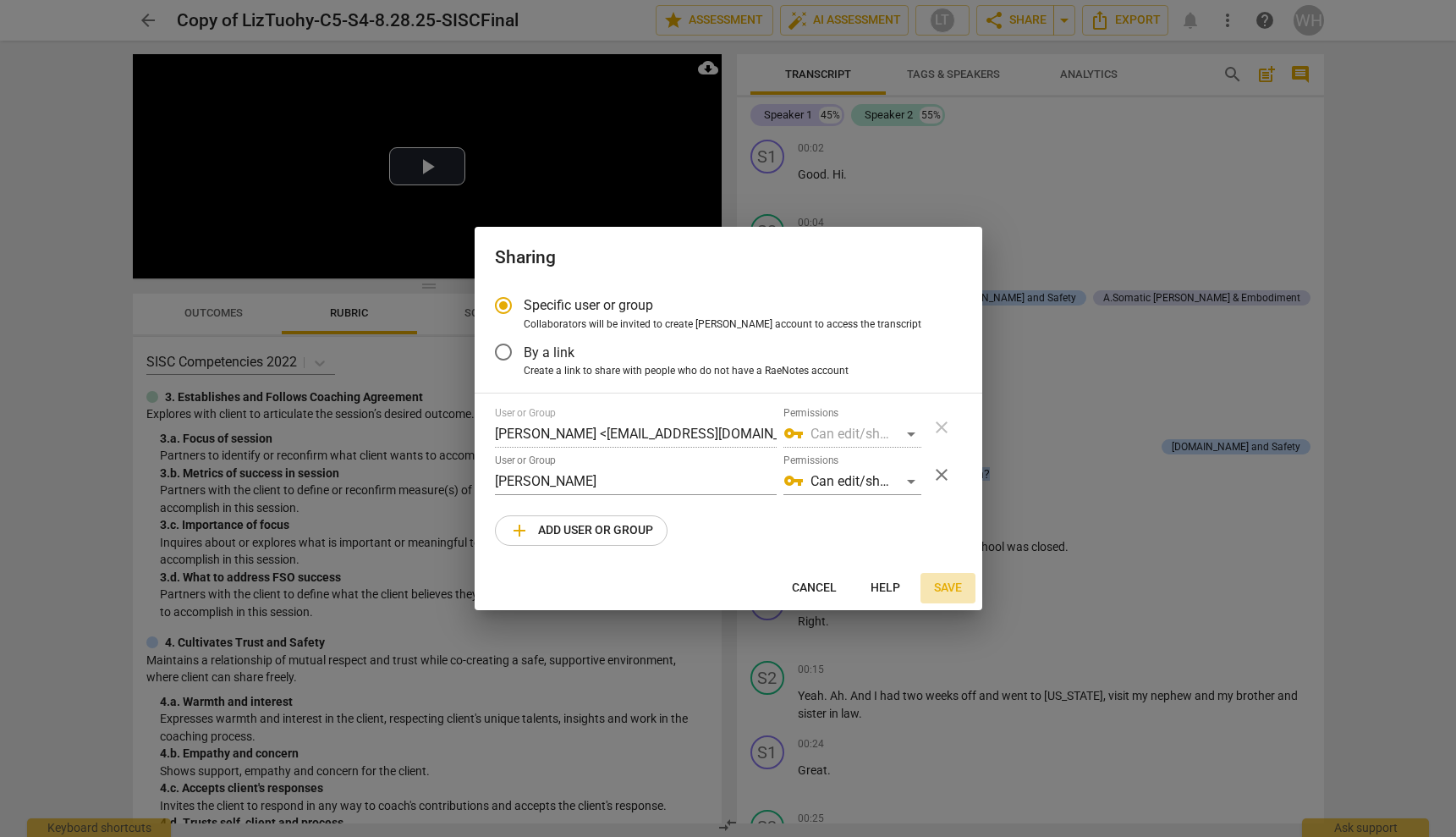
click at [945, 586] on span "Save" at bounding box center [948, 588] width 28 height 17
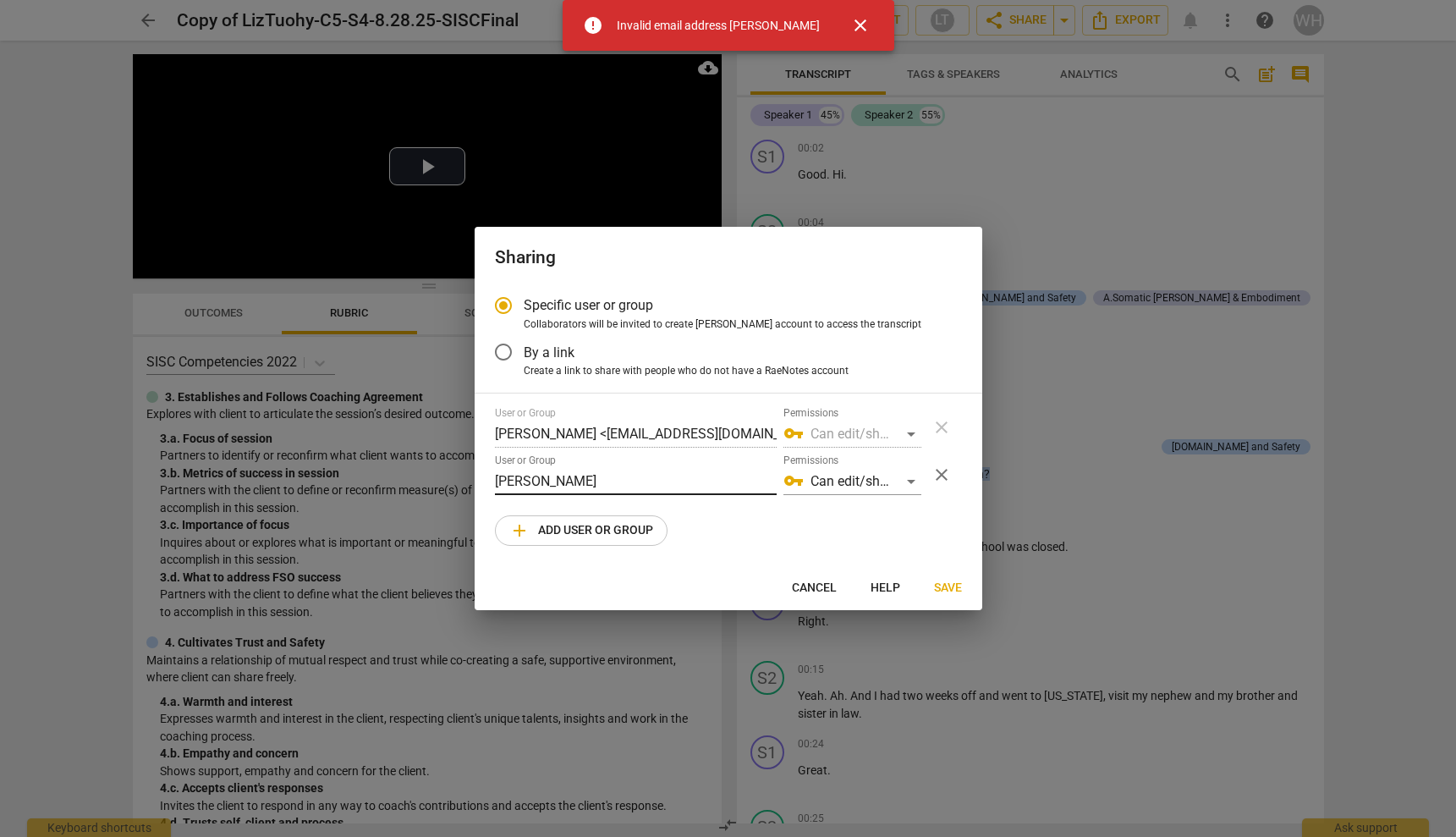
click at [547, 480] on input "[PERSON_NAME]" at bounding box center [636, 481] width 282 height 27
type input "[PERSON_NAME]."
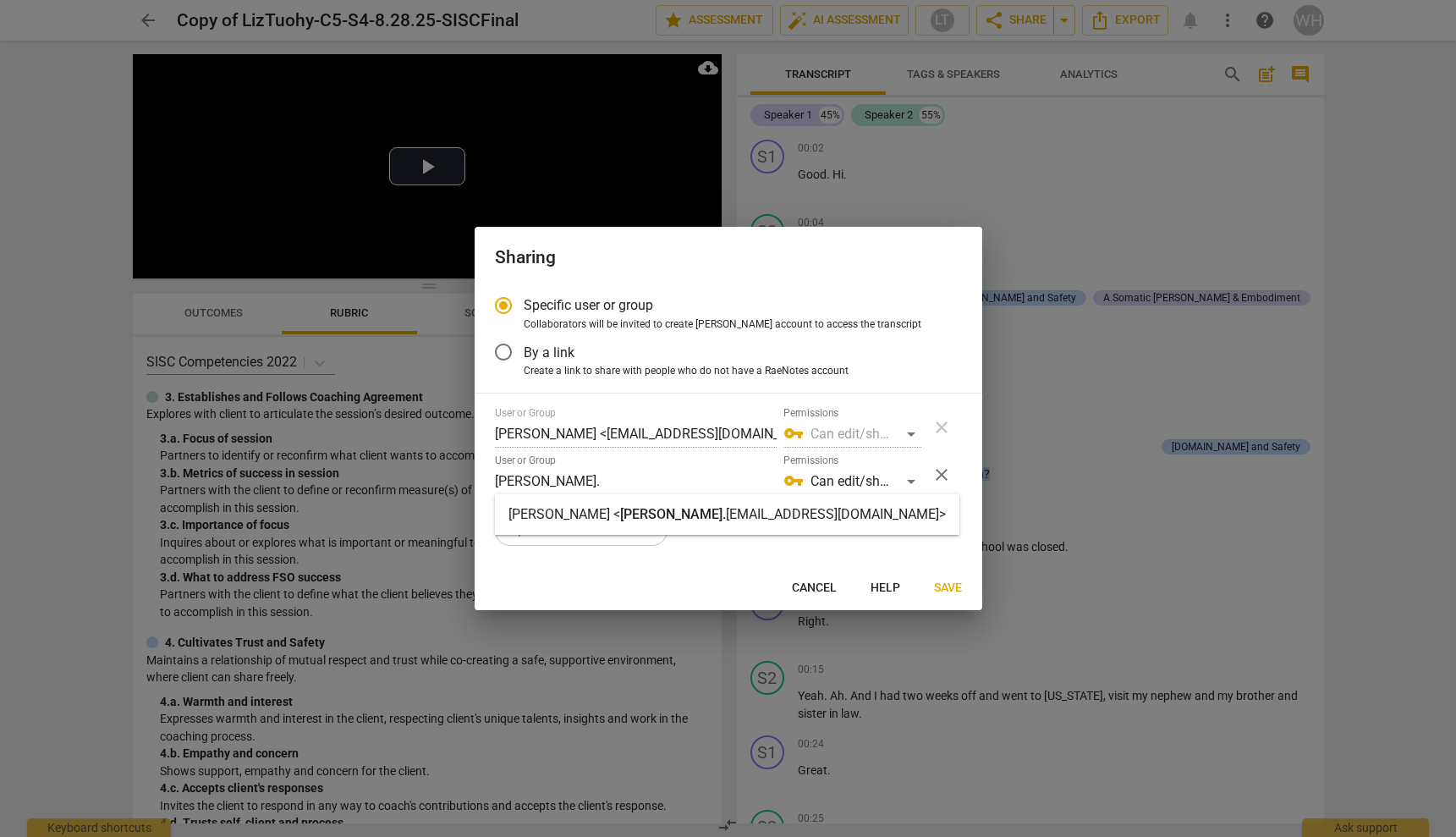
click at [726, 520] on strong "[EMAIL_ADDRESS][DOMAIN_NAME]>" at bounding box center [836, 514] width 220 height 16
radio input "false"
type input "[PERSON_NAME] <[PERSON_NAME][EMAIL_ADDRESS][DOMAIN_NAME]>"
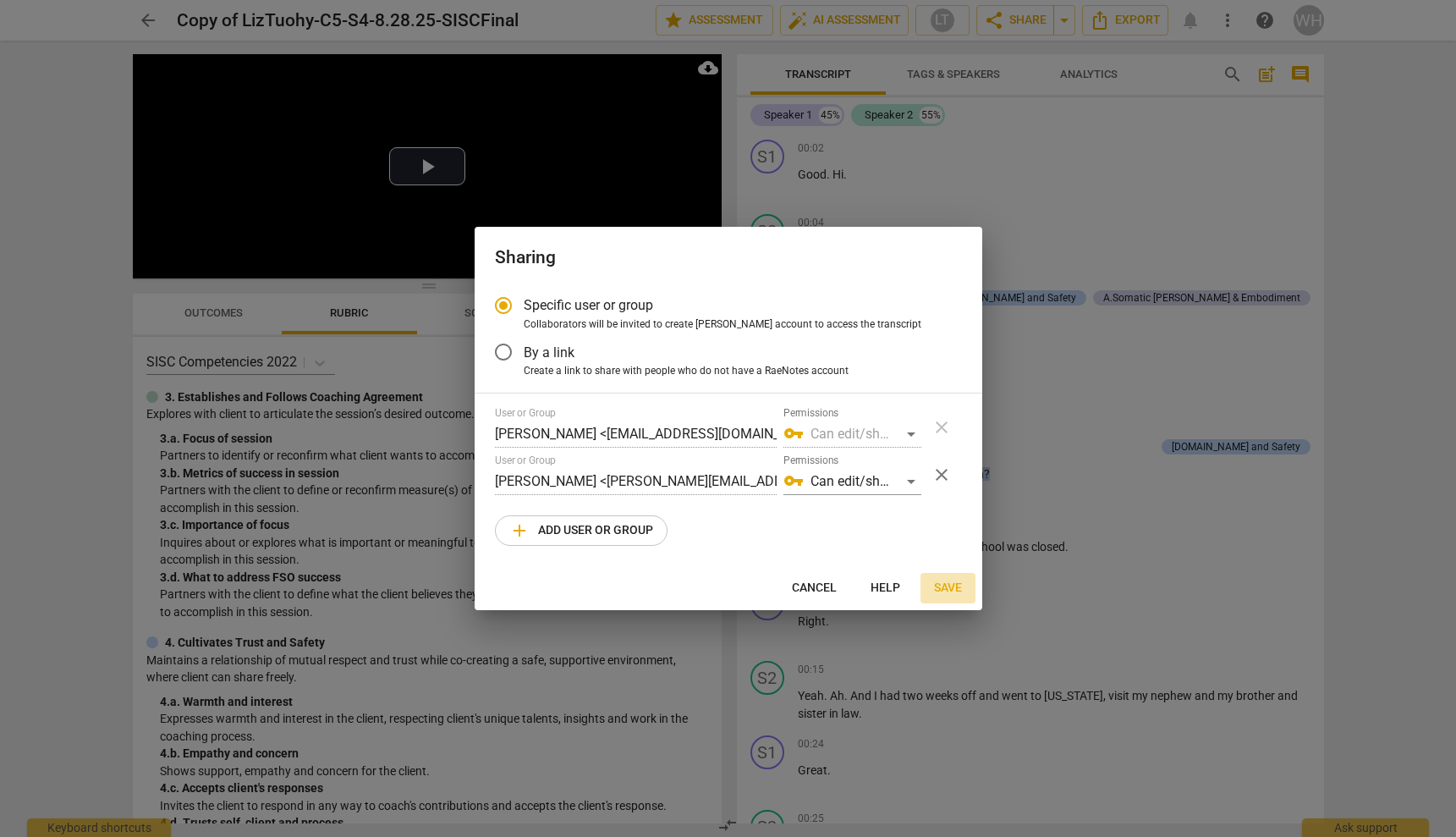
click at [945, 589] on span "Save" at bounding box center [948, 588] width 28 height 17
radio input "false"
